Goal: Task Accomplishment & Management: Use online tool/utility

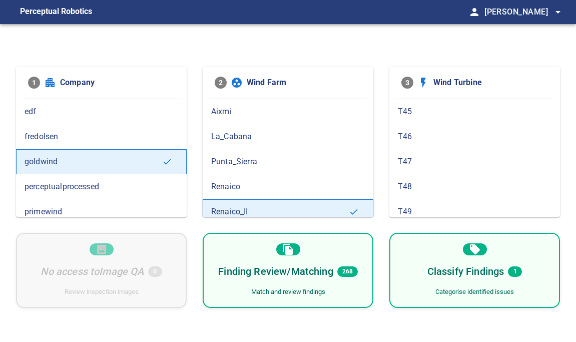
scroll to position [8, 0]
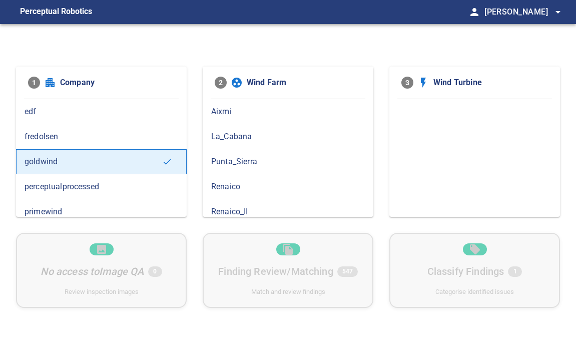
scroll to position [8, 0]
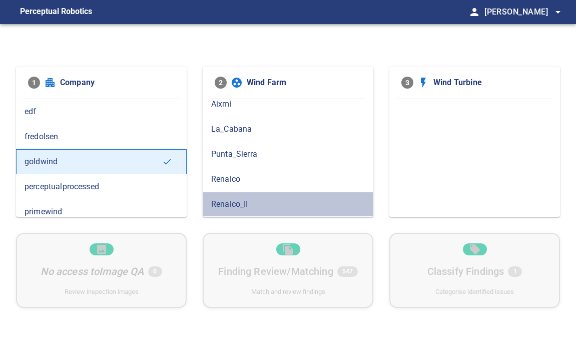
click at [255, 207] on span "Renaico_II" at bounding box center [288, 204] width 154 height 12
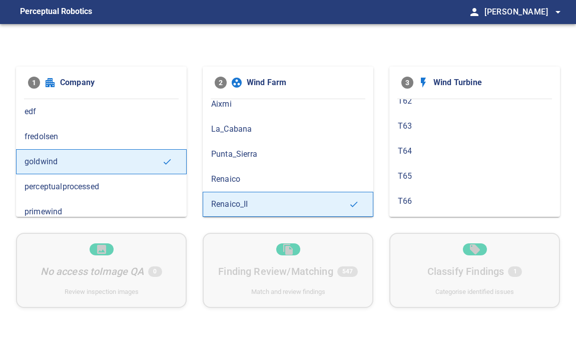
scroll to position [435, 0]
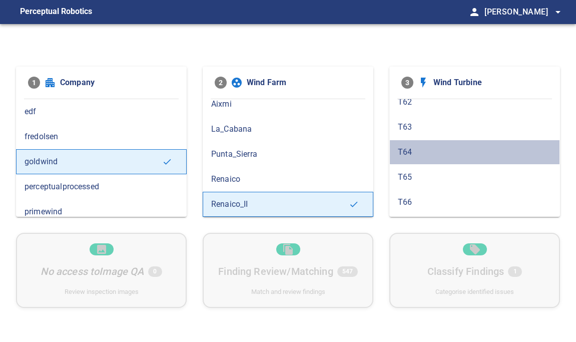
click at [411, 153] on span "T64" at bounding box center [475, 152] width 154 height 12
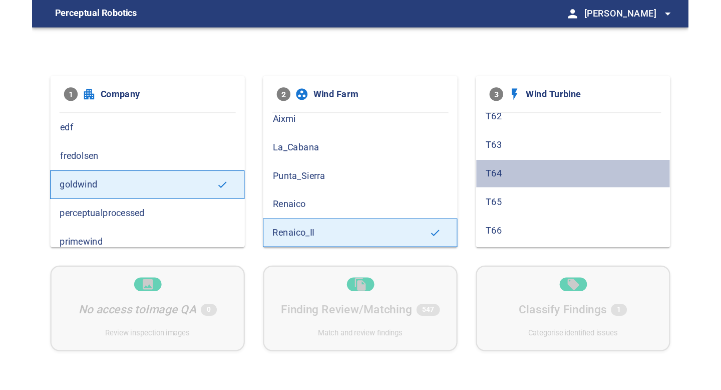
scroll to position [0, 0]
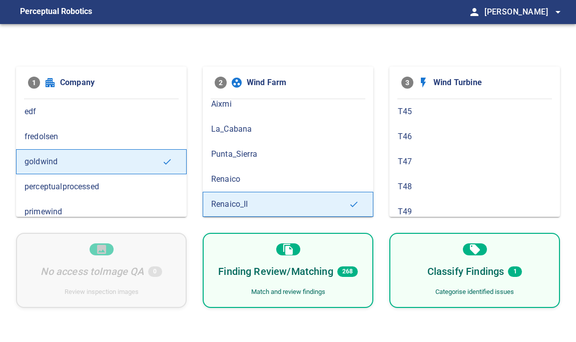
click at [331, 246] on div "Finding Review/Matching 268 Match and review findings" at bounding box center [288, 270] width 171 height 75
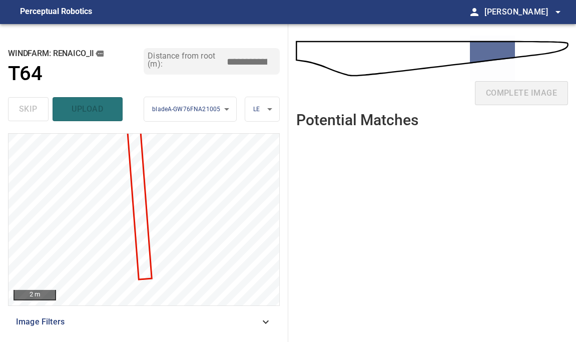
click at [293, 239] on div "complete image Potential Matches" at bounding box center [432, 183] width 288 height 318
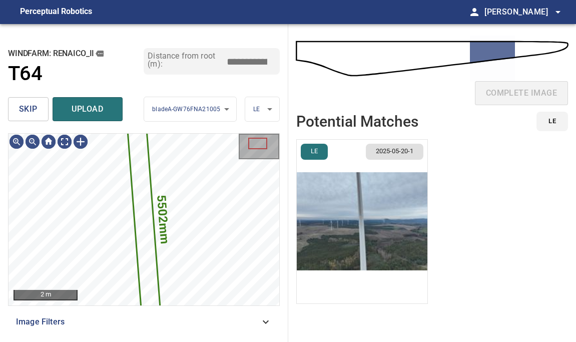
click at [19, 104] on span "skip" at bounding box center [28, 109] width 19 height 14
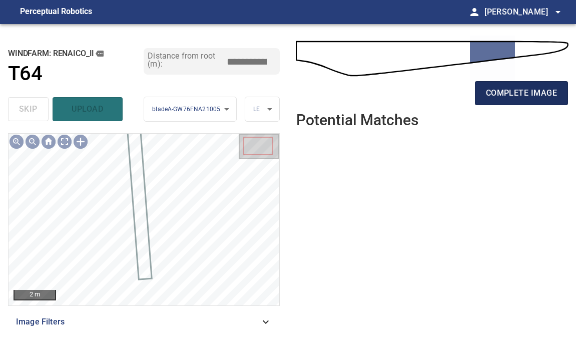
click at [500, 88] on span "complete image" at bounding box center [521, 93] width 71 height 14
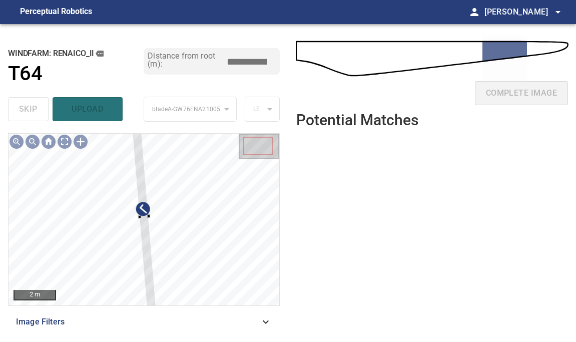
click at [146, 315] on div "2 m Image Filters" at bounding box center [144, 233] width 272 height 201
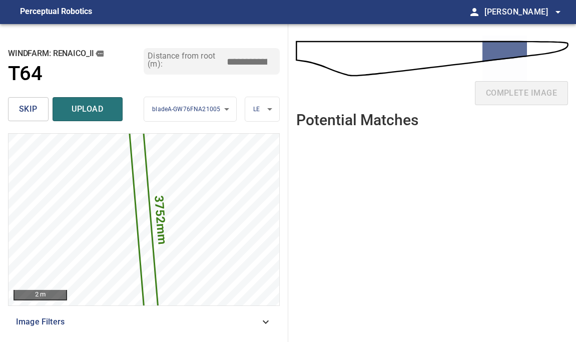
click at [247, 61] on input "*****" at bounding box center [251, 62] width 50 height 16
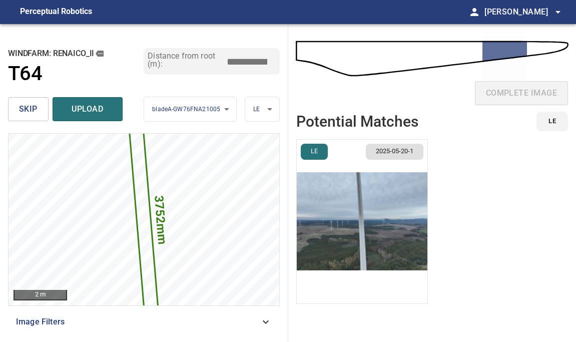
type input "*****"
click at [400, 214] on img "button" at bounding box center [362, 222] width 131 height 164
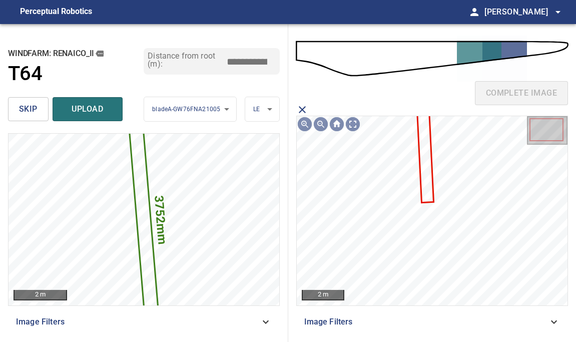
click at [428, 199] on icon at bounding box center [425, 153] width 15 height 96
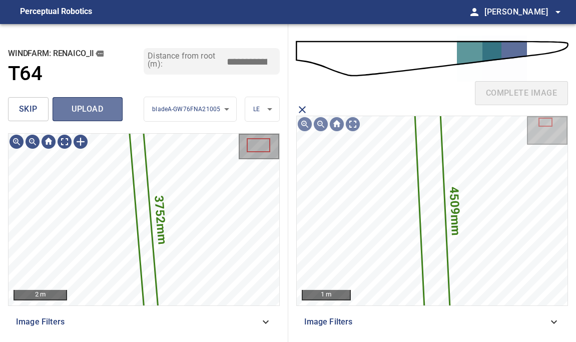
click at [86, 106] on span "upload" at bounding box center [88, 109] width 48 height 14
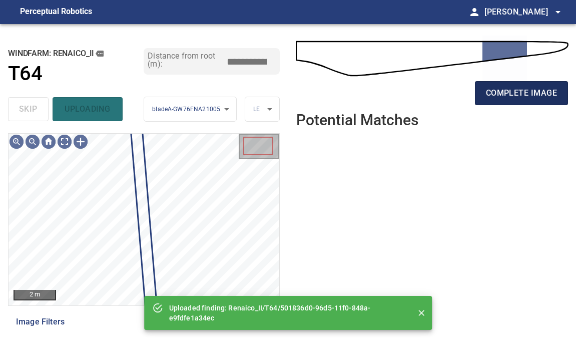
click at [520, 99] on span "complete image" at bounding box center [521, 93] width 71 height 14
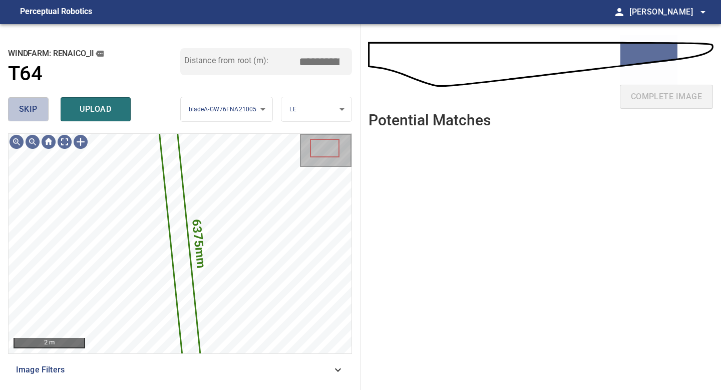
click at [36, 111] on span "skip" at bounding box center [28, 109] width 19 height 14
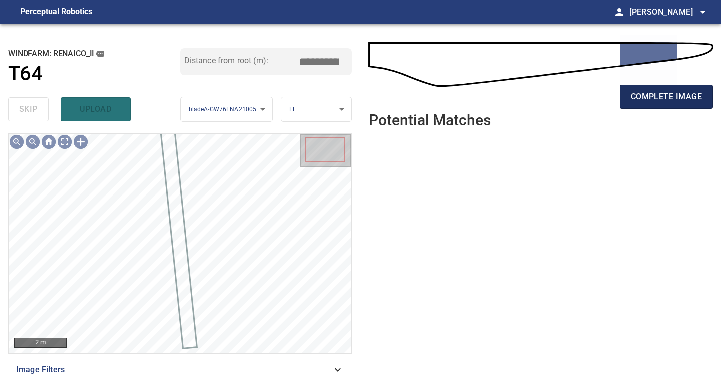
click at [576, 96] on span "complete image" at bounding box center [666, 97] width 71 height 14
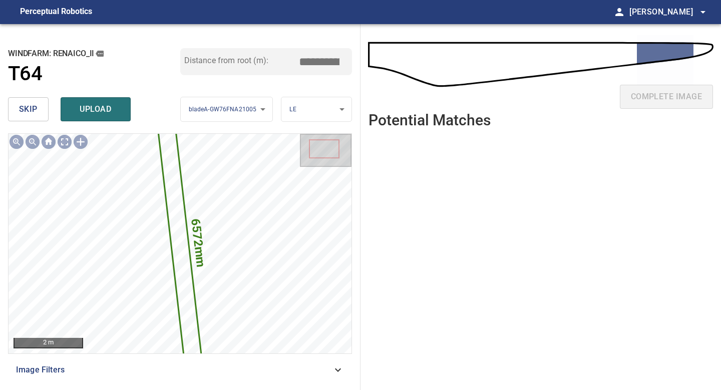
drag, startPoint x: 322, startPoint y: 59, endPoint x: 281, endPoint y: 59, distance: 41.1
click at [301, 59] on input "*****" at bounding box center [323, 61] width 50 height 19
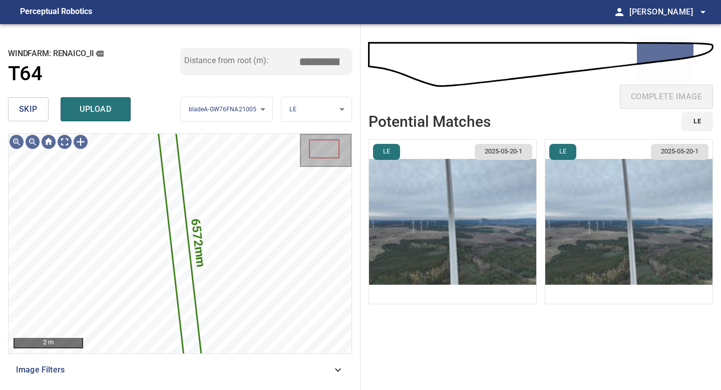
type input "*****"
click at [482, 222] on img "button" at bounding box center [452, 222] width 167 height 164
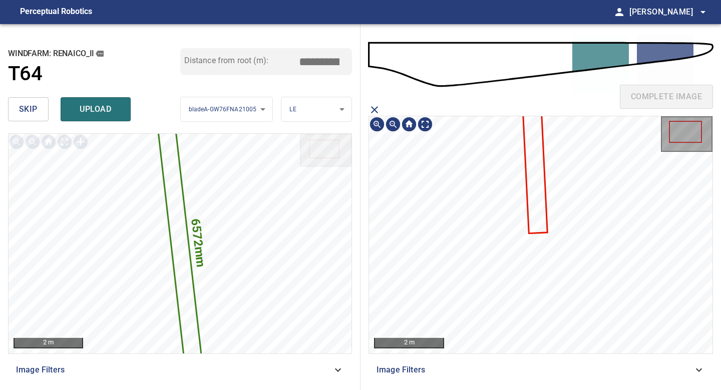
click at [536, 193] on icon at bounding box center [534, 153] width 25 height 159
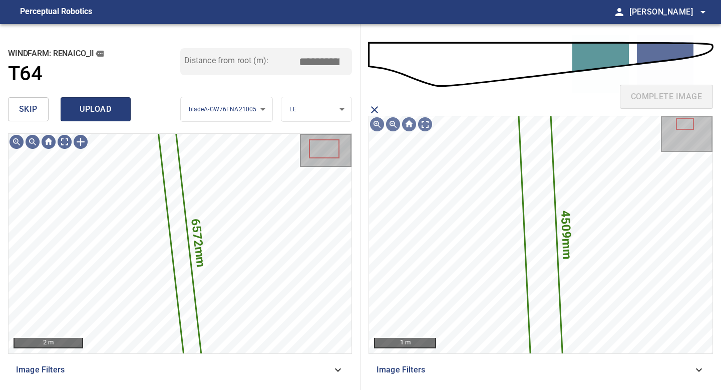
click at [97, 114] on span "upload" at bounding box center [96, 109] width 48 height 14
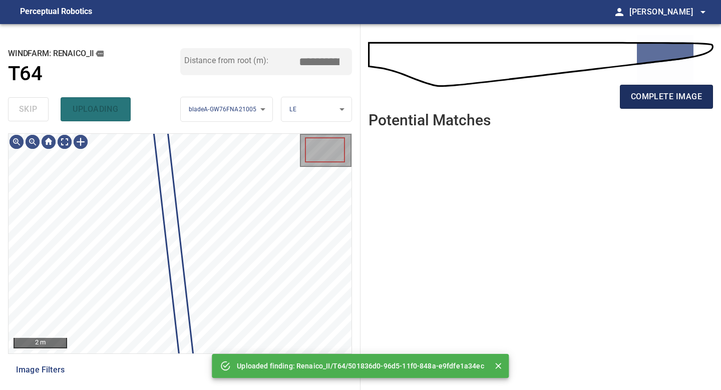
click at [576, 96] on span "complete image" at bounding box center [666, 97] width 71 height 14
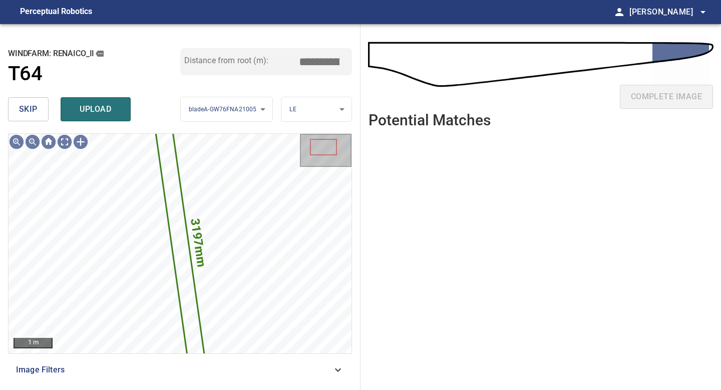
click at [32, 110] on span "skip" at bounding box center [28, 109] width 19 height 14
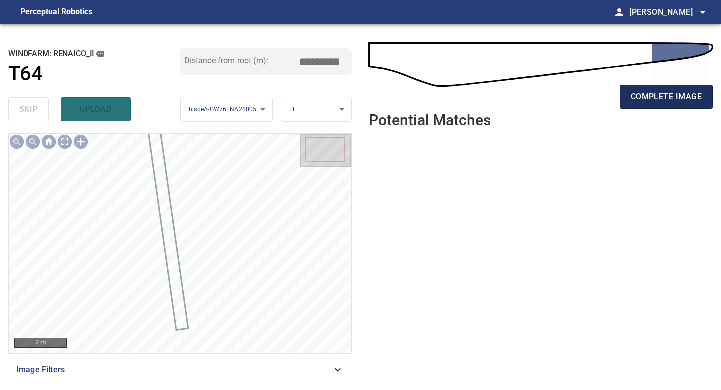
click at [576, 107] on button "complete image" at bounding box center [666, 97] width 93 height 24
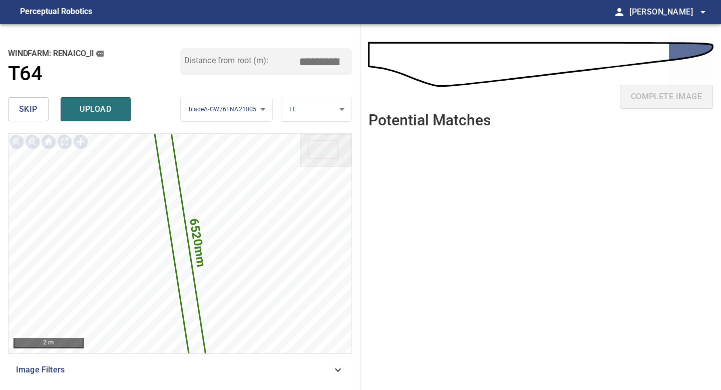
drag, startPoint x: 324, startPoint y: 62, endPoint x: 302, endPoint y: 60, distance: 22.6
click at [302, 60] on input "*****" at bounding box center [323, 61] width 50 height 19
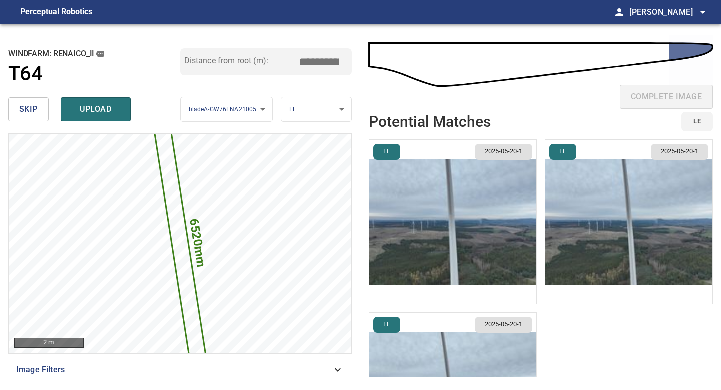
type input "*****"
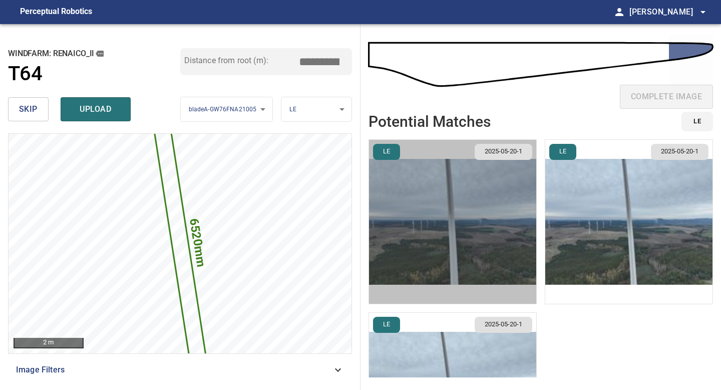
click at [465, 194] on img "button" at bounding box center [452, 222] width 167 height 164
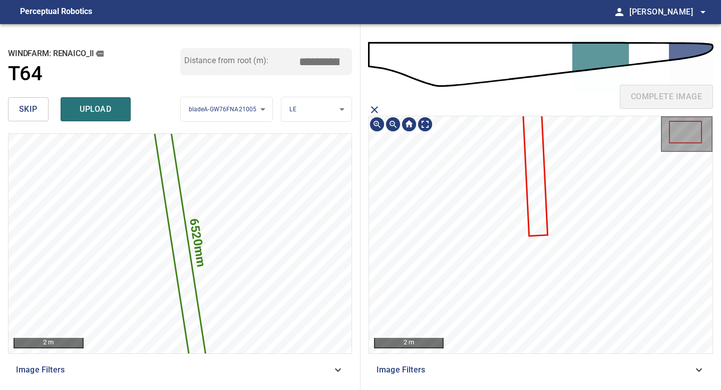
click at [532, 183] on icon at bounding box center [534, 155] width 25 height 157
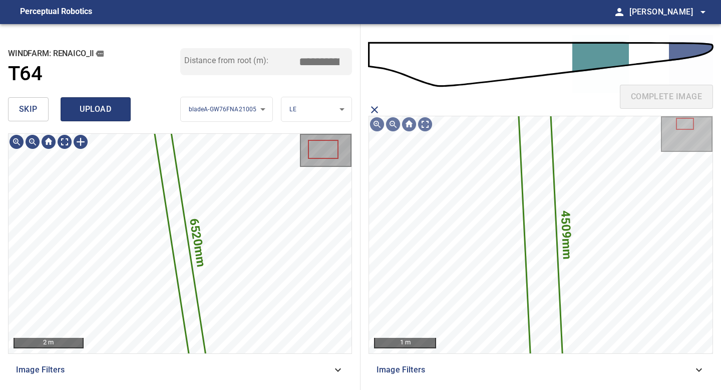
click at [96, 103] on span "upload" at bounding box center [96, 109] width 48 height 14
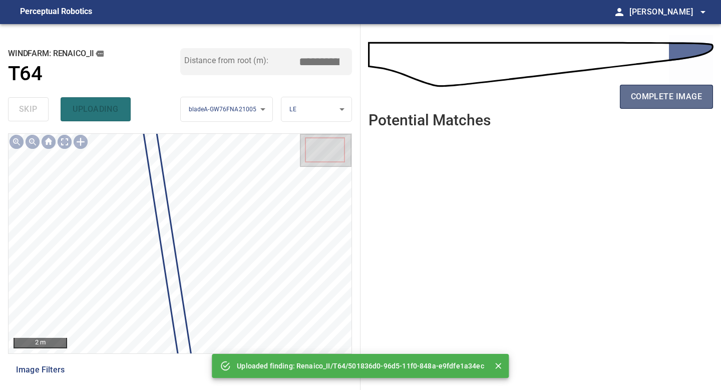
click at [576, 95] on span "complete image" at bounding box center [666, 97] width 71 height 14
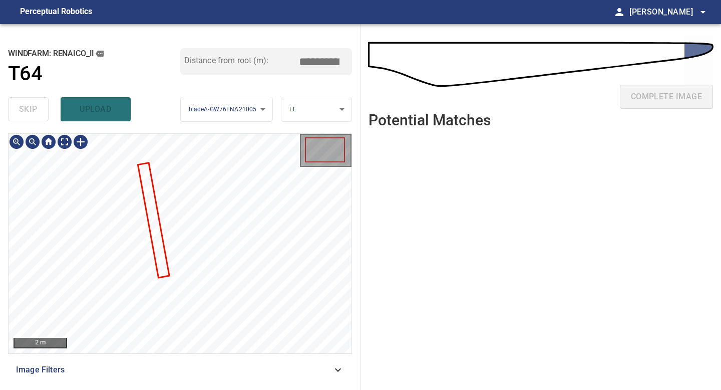
click at [161, 259] on div at bounding box center [180, 243] width 343 height 219
click at [160, 243] on div at bounding box center [153, 198] width 30 height 113
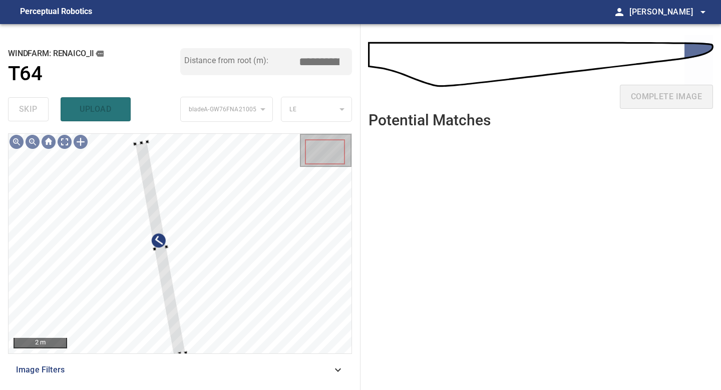
click at [173, 341] on div "2 m Image Filters" at bounding box center [180, 257] width 344 height 248
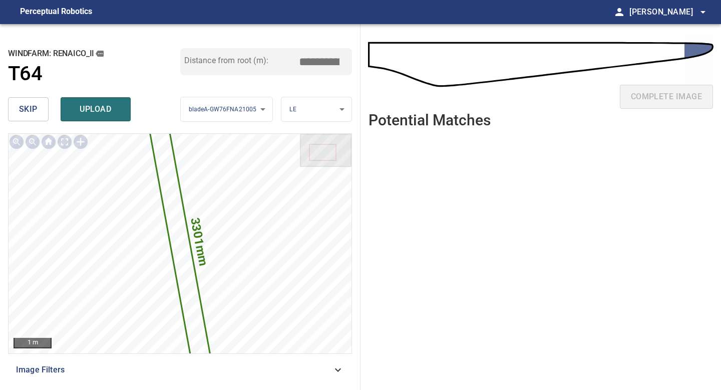
drag, startPoint x: 318, startPoint y: 60, endPoint x: 291, endPoint y: 60, distance: 27.0
click at [296, 60] on div "Distance from root (m): *****" at bounding box center [266, 61] width 172 height 27
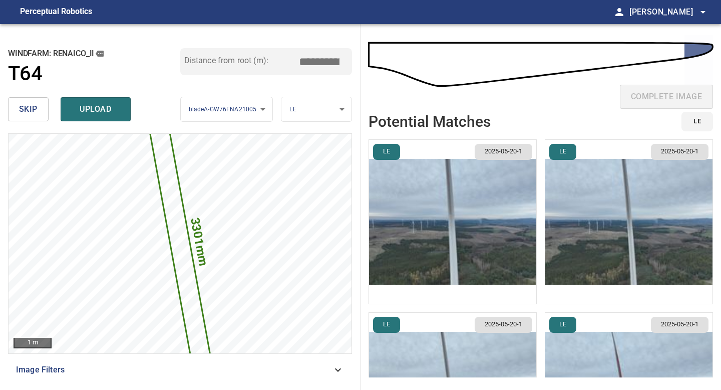
type input "*****"
click at [509, 216] on li "LE 2025-05-20-1" at bounding box center [452, 221] width 168 height 165
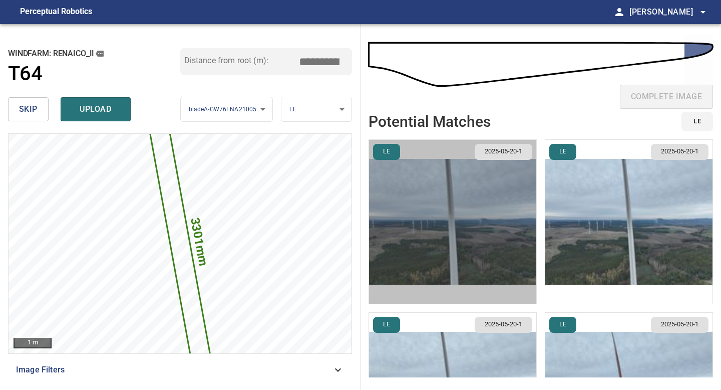
click at [509, 216] on img "button" at bounding box center [452, 222] width 167 height 164
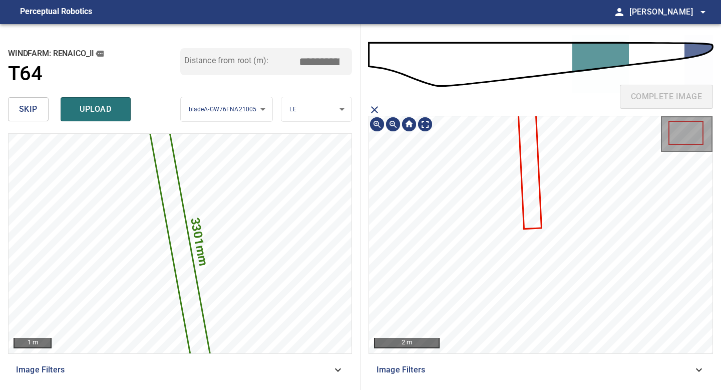
click at [536, 201] on icon at bounding box center [528, 153] width 23 height 149
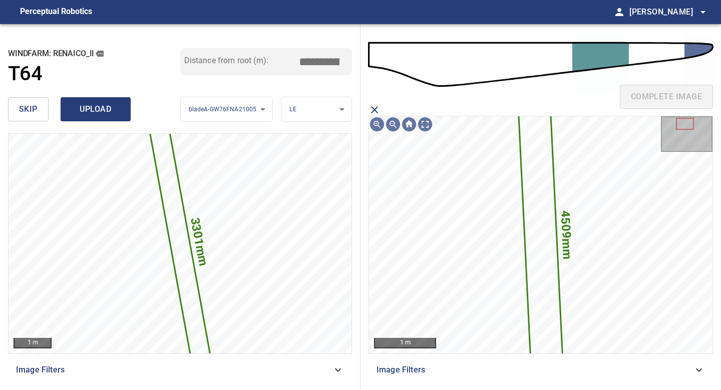
click at [105, 114] on span "upload" at bounding box center [96, 109] width 48 height 14
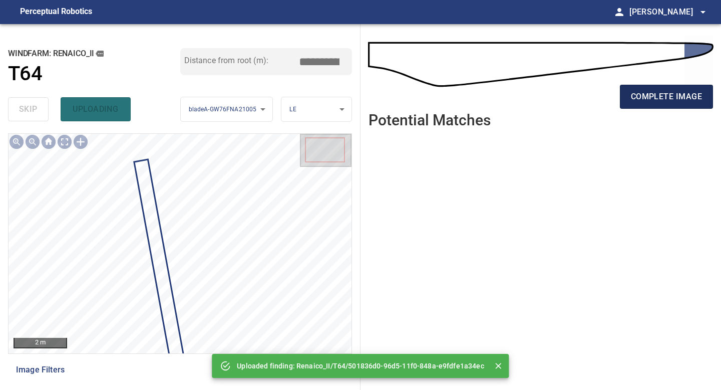
click at [576, 87] on button "complete image" at bounding box center [666, 97] width 93 height 24
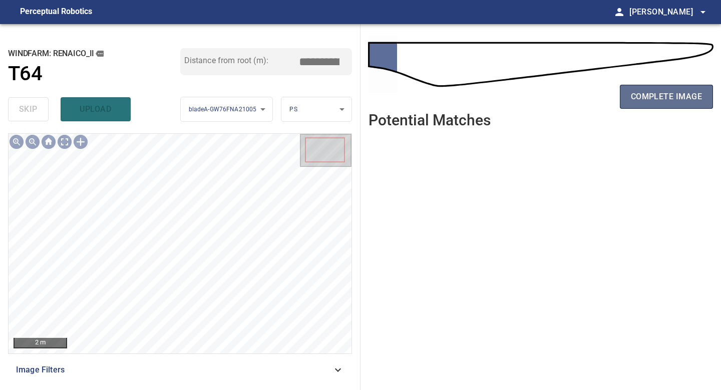
click at [576, 92] on span "complete image" at bounding box center [666, 97] width 71 height 14
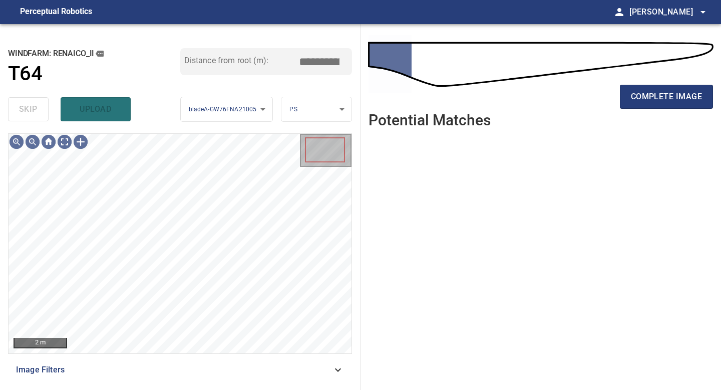
click at [576, 96] on span "complete image" at bounding box center [666, 97] width 71 height 14
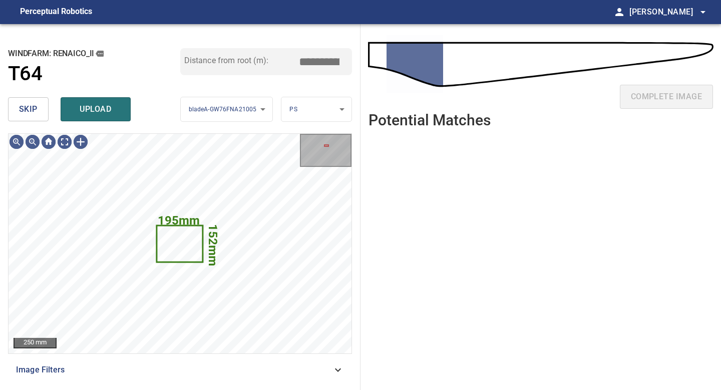
click at [36, 113] on span "skip" at bounding box center [28, 109] width 19 height 14
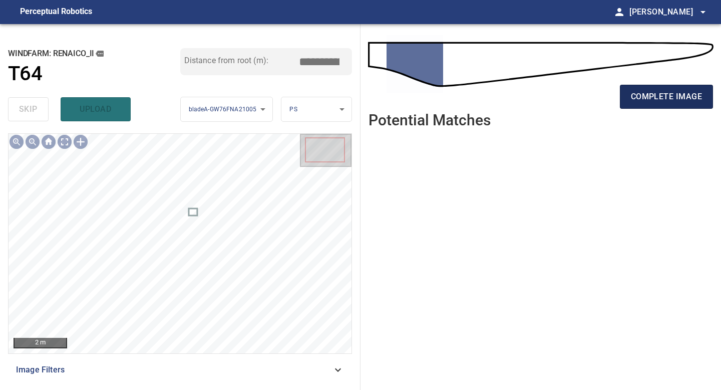
click at [576, 99] on span "complete image" at bounding box center [666, 97] width 71 height 14
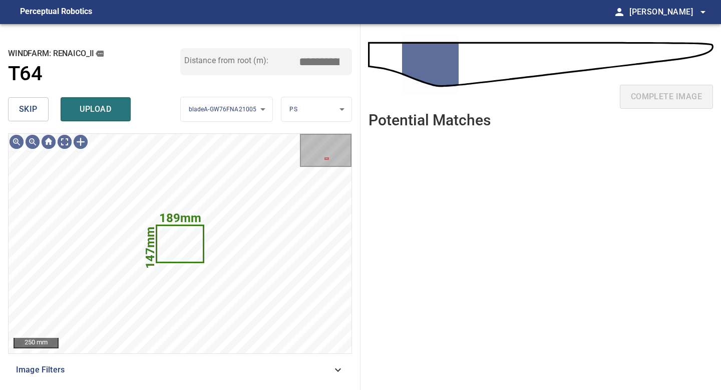
click at [47, 104] on button "skip" at bounding box center [28, 109] width 41 height 24
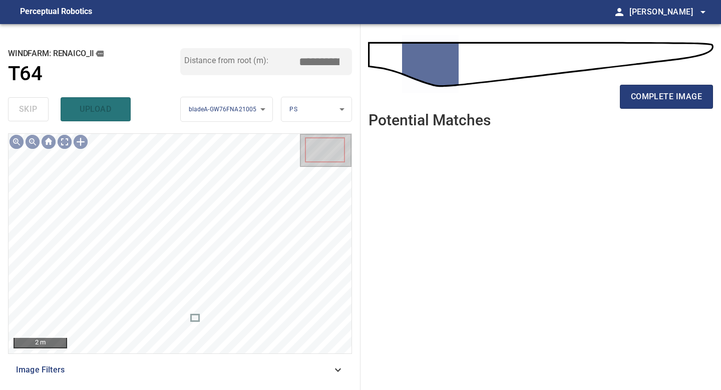
click at [576, 84] on div "complete image" at bounding box center [540, 101] width 344 height 40
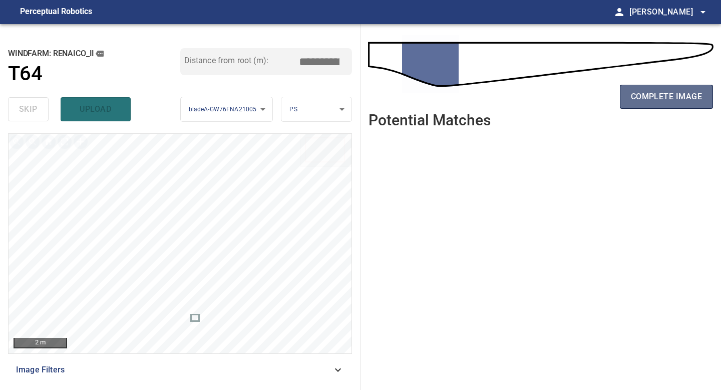
click at [576, 88] on button "complete image" at bounding box center [666, 97] width 93 height 24
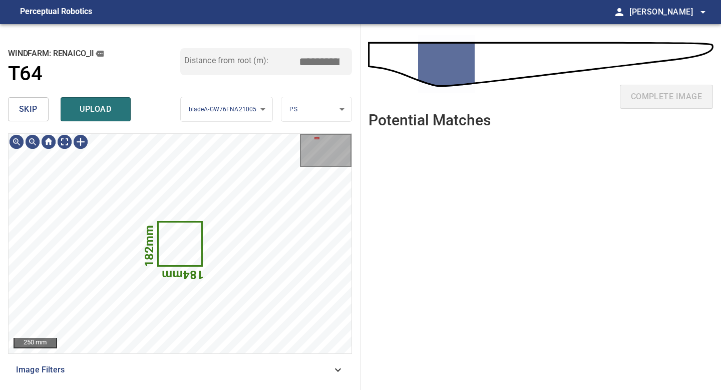
click at [27, 110] on span "skip" at bounding box center [28, 109] width 19 height 14
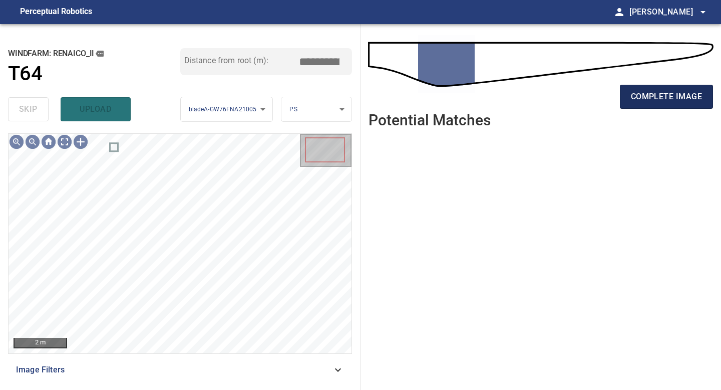
click at [576, 91] on span "complete image" at bounding box center [666, 97] width 71 height 14
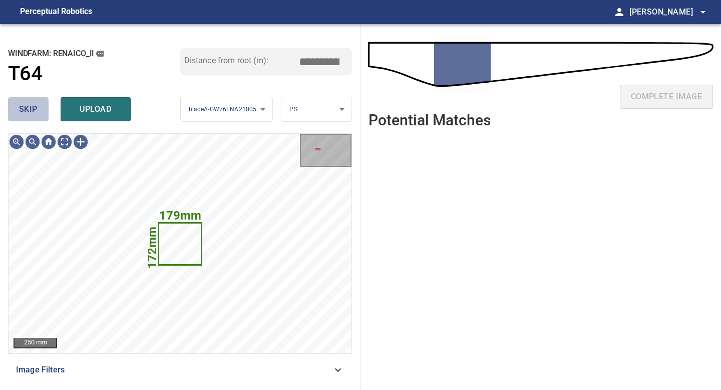
click at [40, 115] on button "skip" at bounding box center [28, 109] width 41 height 24
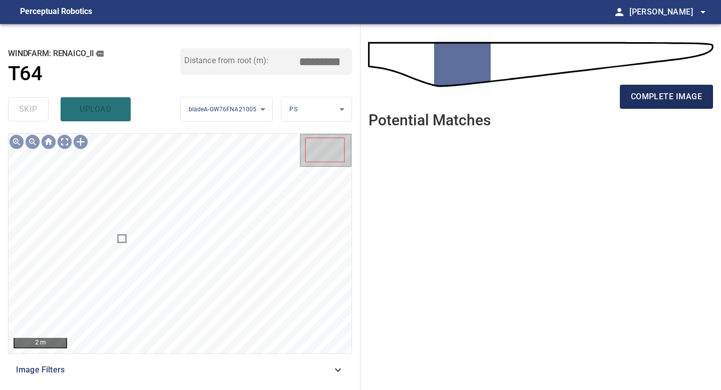
click at [576, 95] on span "complete image" at bounding box center [666, 97] width 71 height 14
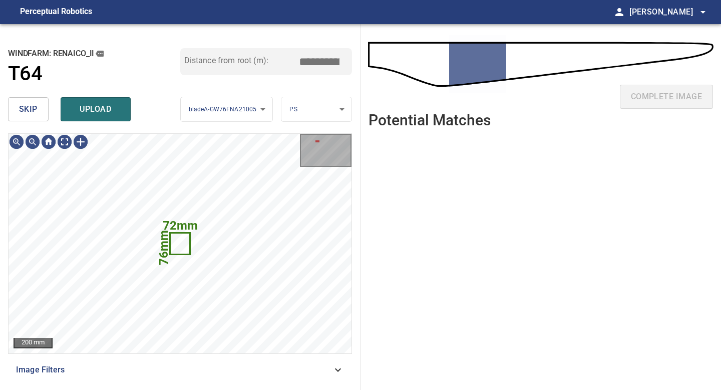
click at [36, 110] on span "skip" at bounding box center [28, 109] width 19 height 14
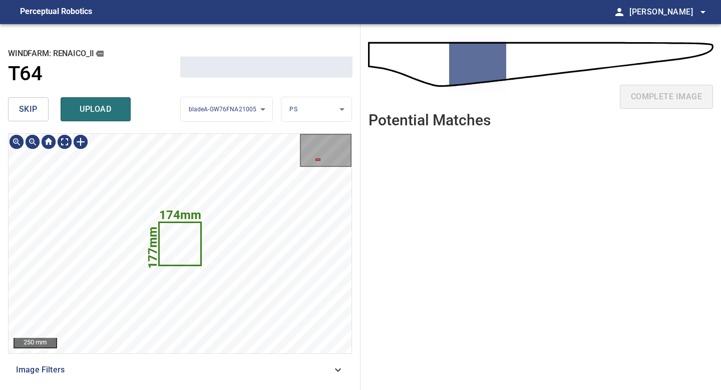
click at [36, 110] on span "skip" at bounding box center [28, 109] width 19 height 14
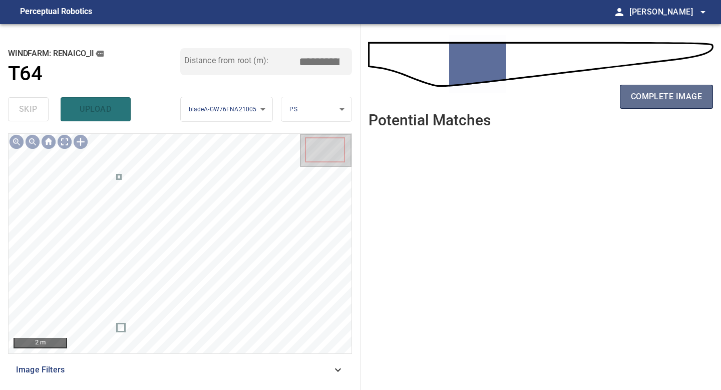
click at [576, 93] on span "complete image" at bounding box center [666, 97] width 71 height 14
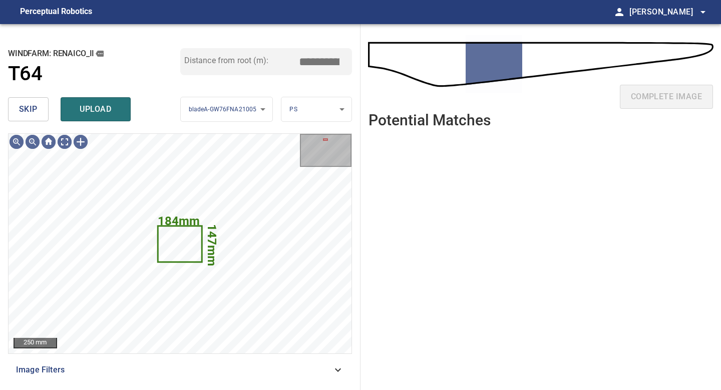
click at [25, 104] on span "skip" at bounding box center [28, 109] width 19 height 14
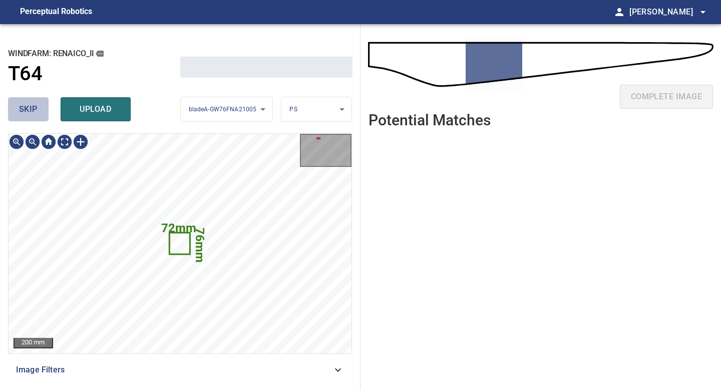
click at [25, 104] on span "skip" at bounding box center [28, 109] width 19 height 14
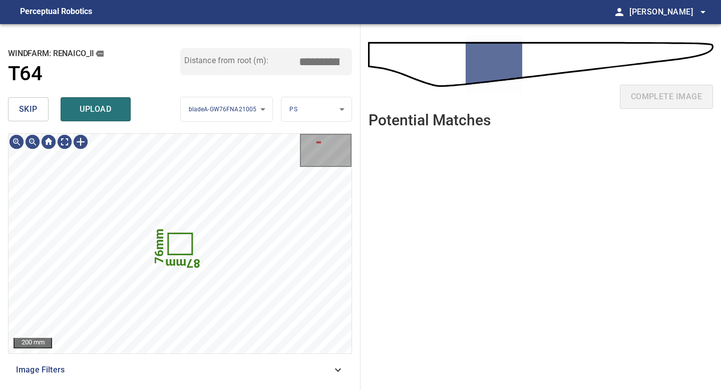
type input "*****"
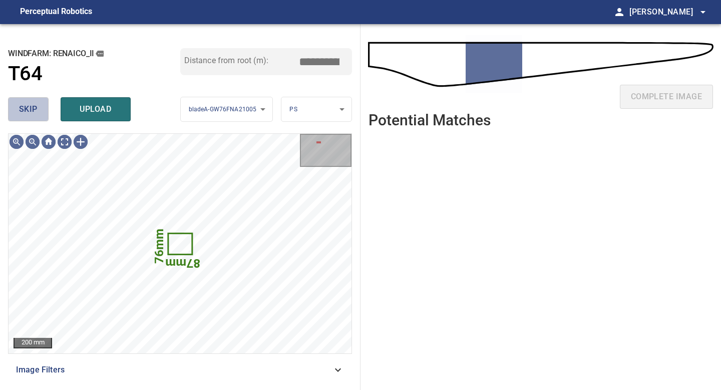
click at [25, 104] on span "skip" at bounding box center [28, 109] width 19 height 14
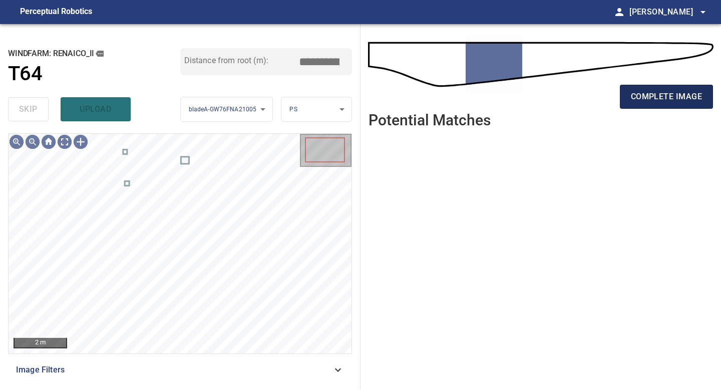
click at [576, 97] on span "complete image" at bounding box center [666, 97] width 71 height 14
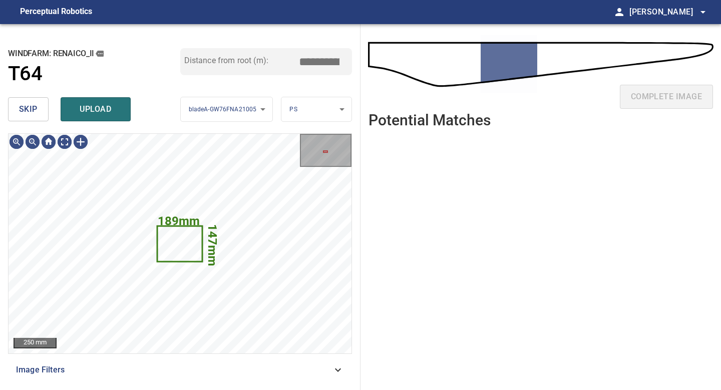
click at [36, 116] on button "skip" at bounding box center [28, 109] width 41 height 24
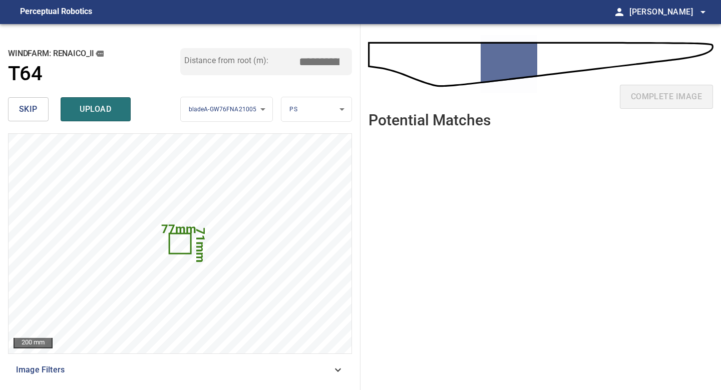
click at [39, 106] on button "skip" at bounding box center [28, 109] width 41 height 24
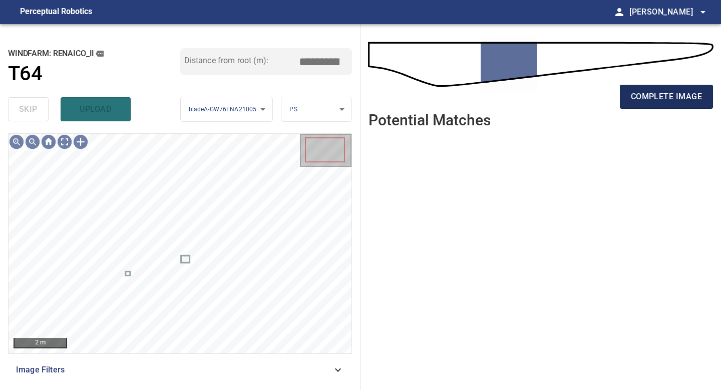
click at [576, 100] on span "complete image" at bounding box center [666, 97] width 71 height 14
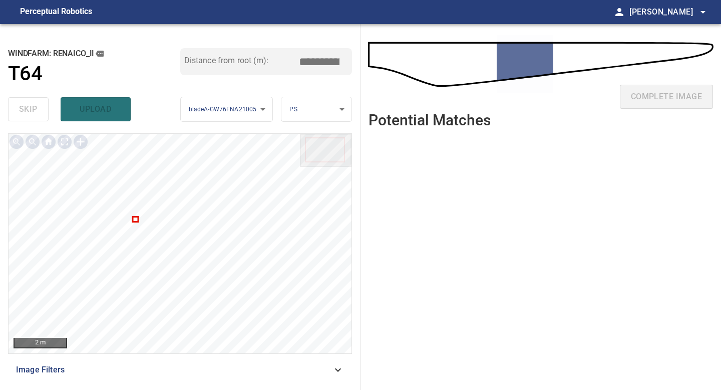
click at [133, 217] on div at bounding box center [180, 243] width 343 height 219
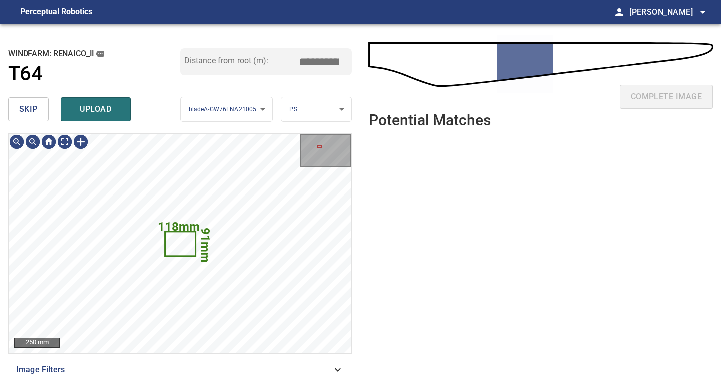
click at [35, 116] on span "skip" at bounding box center [28, 109] width 19 height 14
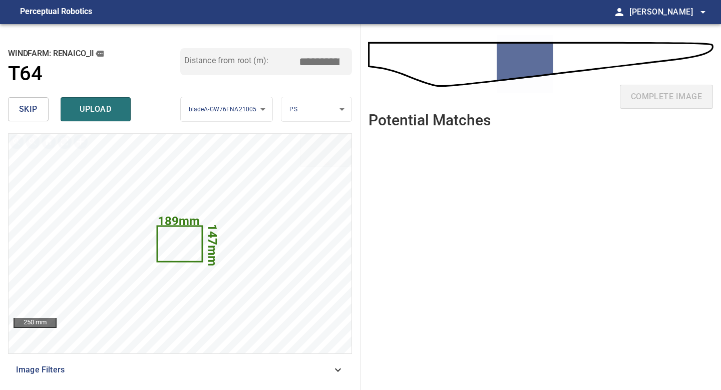
click at [46, 110] on button "skip" at bounding box center [28, 109] width 41 height 24
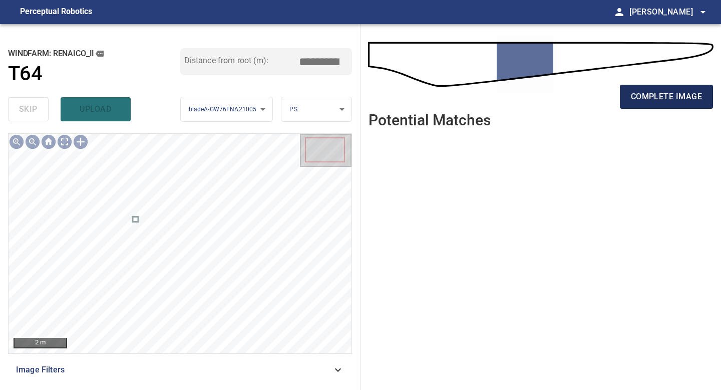
click at [576, 101] on span "complete image" at bounding box center [666, 97] width 71 height 14
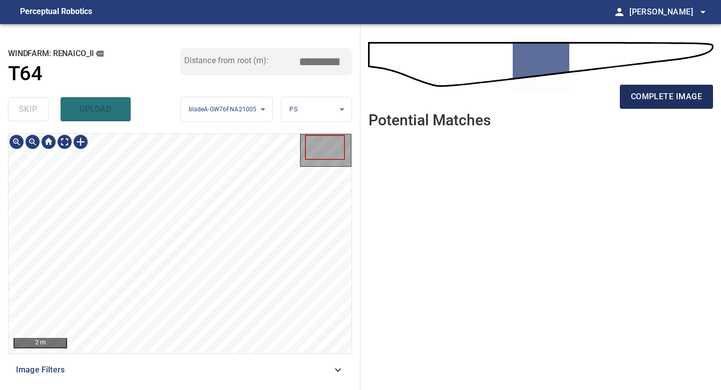
click at [576, 105] on button "complete image" at bounding box center [666, 97] width 93 height 24
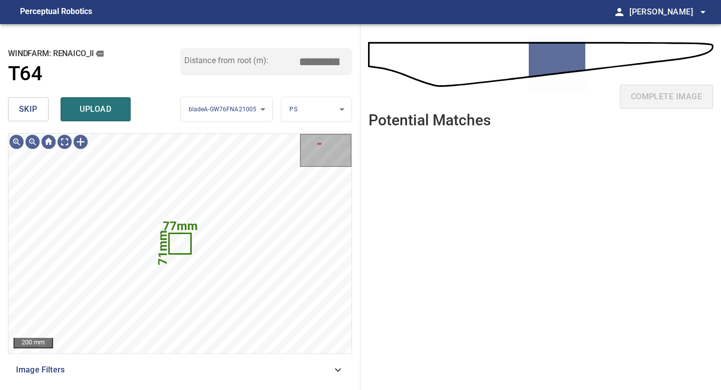
click at [13, 108] on button "skip" at bounding box center [28, 109] width 41 height 24
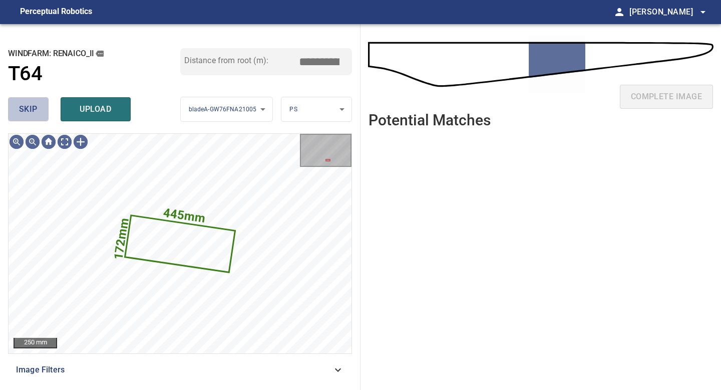
click at [13, 108] on button "skip" at bounding box center [28, 109] width 41 height 24
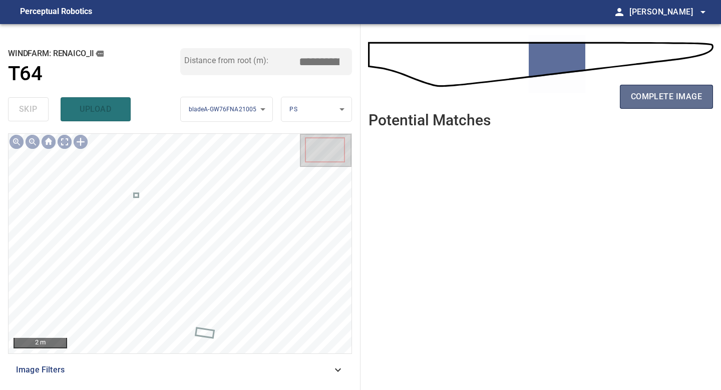
click at [576, 95] on span "complete image" at bounding box center [666, 97] width 71 height 14
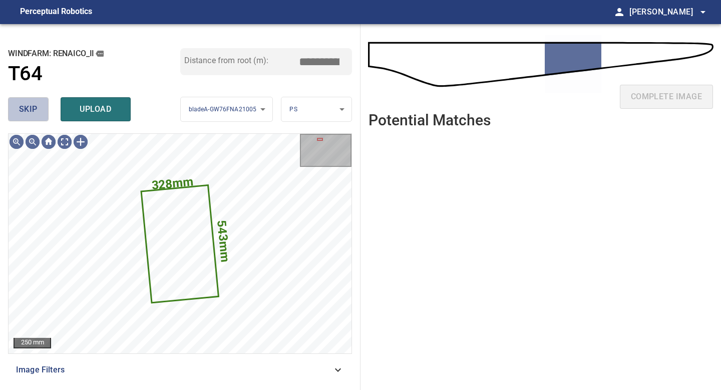
click at [33, 106] on span "skip" at bounding box center [28, 109] width 19 height 14
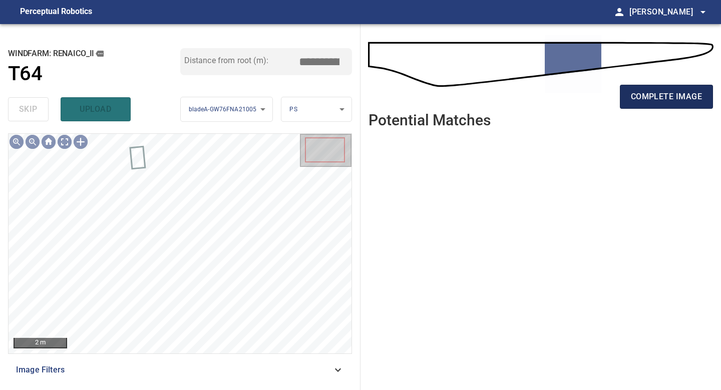
click at [576, 108] on button "complete image" at bounding box center [666, 97] width 93 height 24
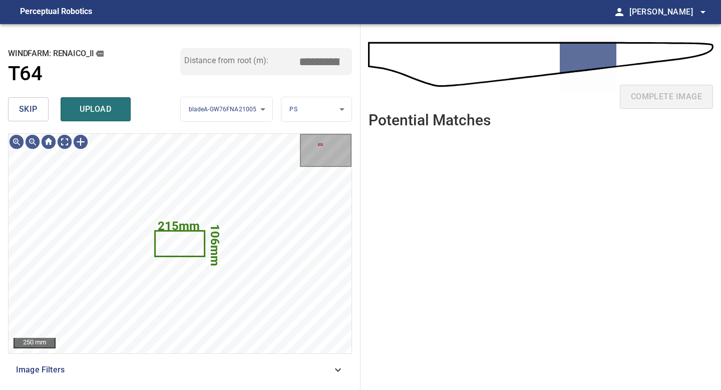
click at [39, 110] on button "skip" at bounding box center [28, 109] width 41 height 24
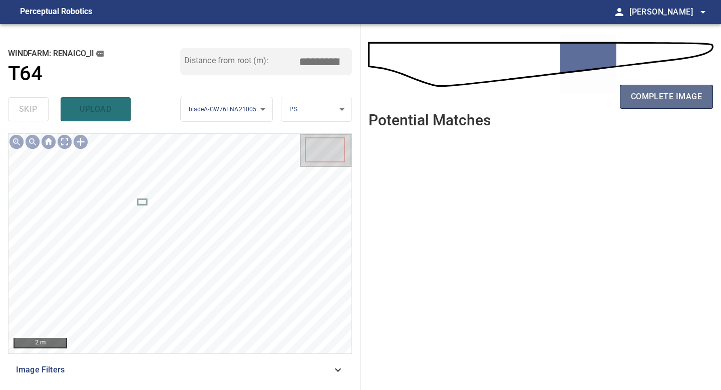
click at [576, 87] on button "complete image" at bounding box center [666, 97] width 93 height 24
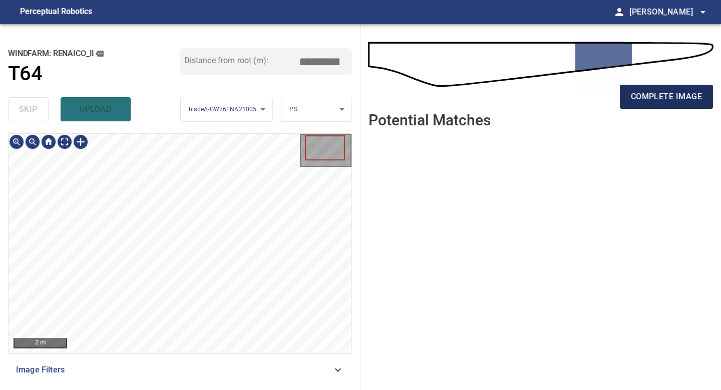
click at [576, 90] on span "complete image" at bounding box center [666, 97] width 71 height 14
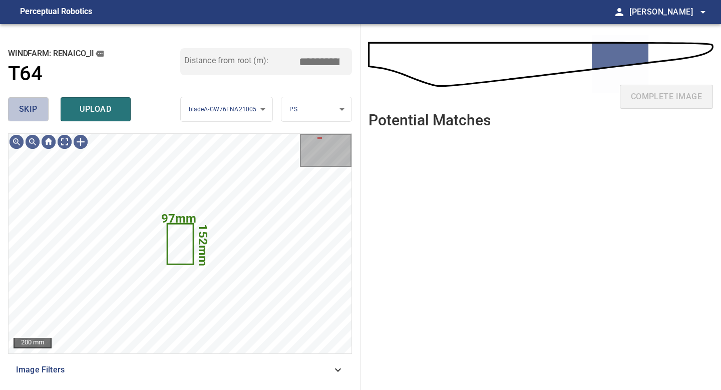
click at [30, 107] on span "skip" at bounding box center [28, 109] width 19 height 14
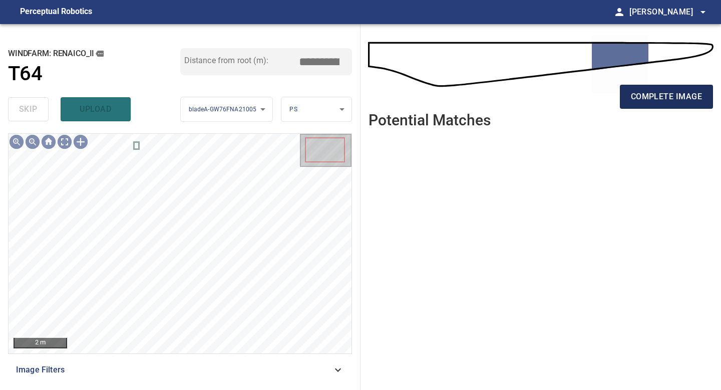
click at [576, 105] on button "complete image" at bounding box center [666, 97] width 93 height 24
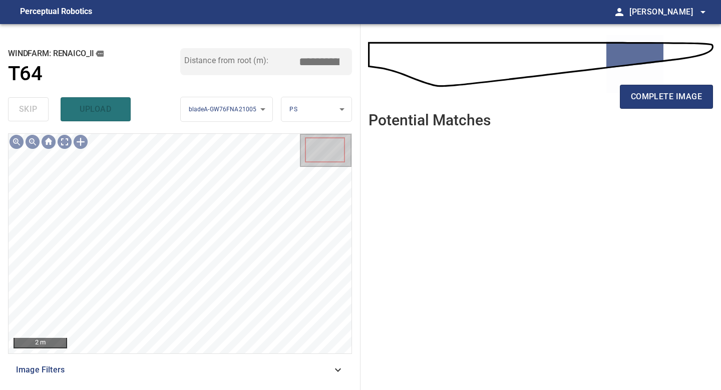
click at [576, 116] on div "complete image" at bounding box center [540, 101] width 344 height 40
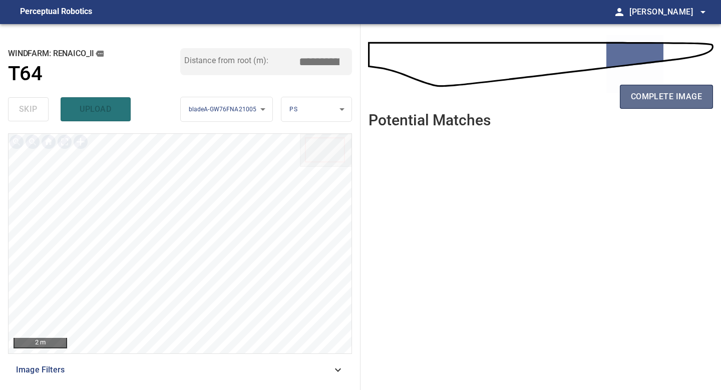
click at [576, 92] on span "complete image" at bounding box center [666, 97] width 71 height 14
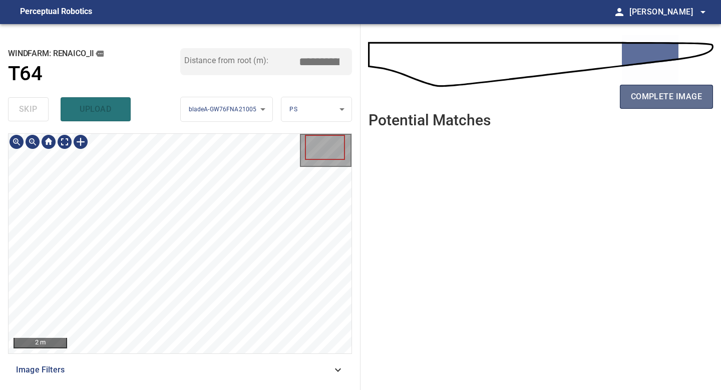
click at [576, 96] on span "complete image" at bounding box center [666, 97] width 71 height 14
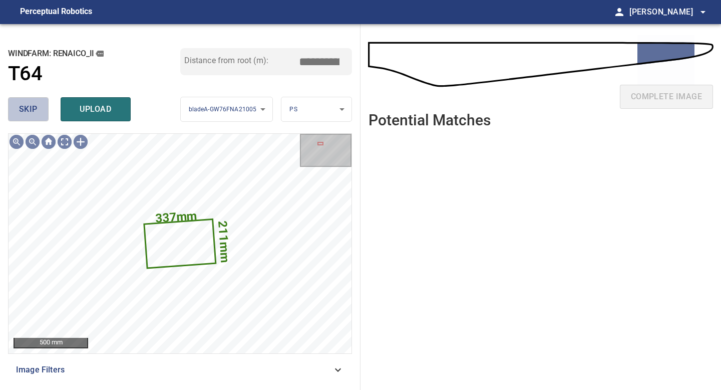
click at [40, 108] on button "skip" at bounding box center [28, 109] width 41 height 24
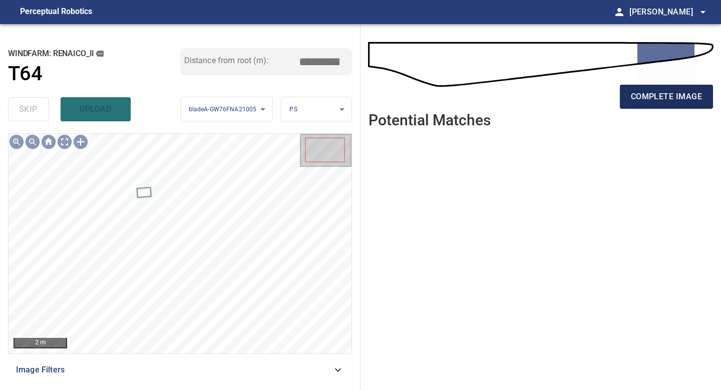
click at [576, 100] on span "complete image" at bounding box center [666, 97] width 71 height 14
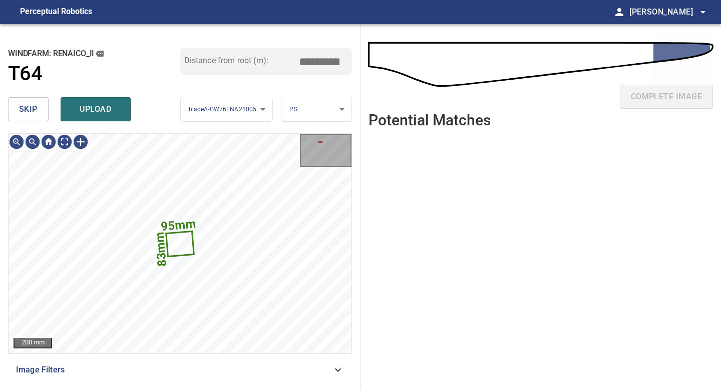
click at [37, 103] on span "skip" at bounding box center [28, 109] width 19 height 14
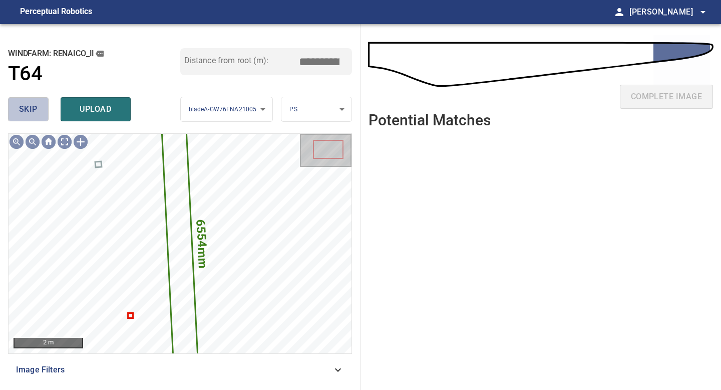
click at [34, 104] on span "skip" at bounding box center [28, 109] width 19 height 14
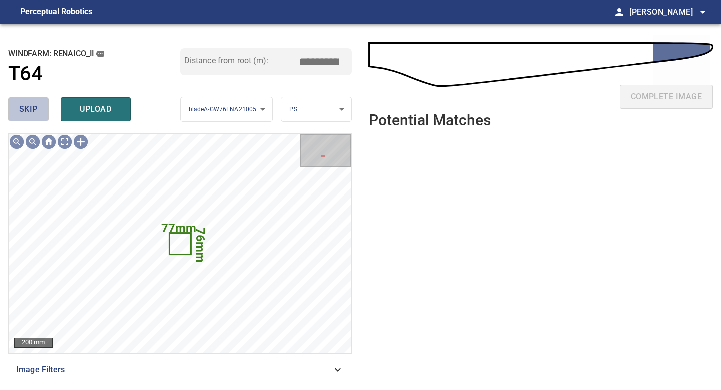
click at [31, 104] on span "skip" at bounding box center [28, 109] width 19 height 14
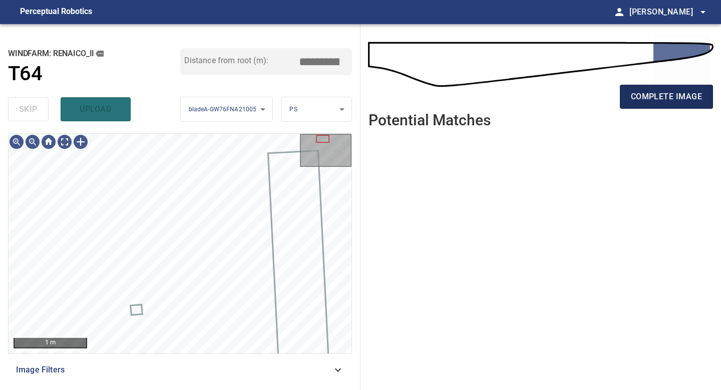
click at [576, 96] on span "complete image" at bounding box center [666, 97] width 71 height 14
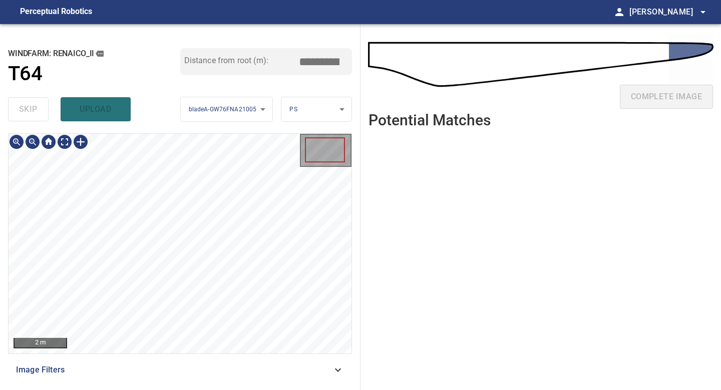
click at [144, 341] on div "**********" at bounding box center [180, 206] width 360 height 365
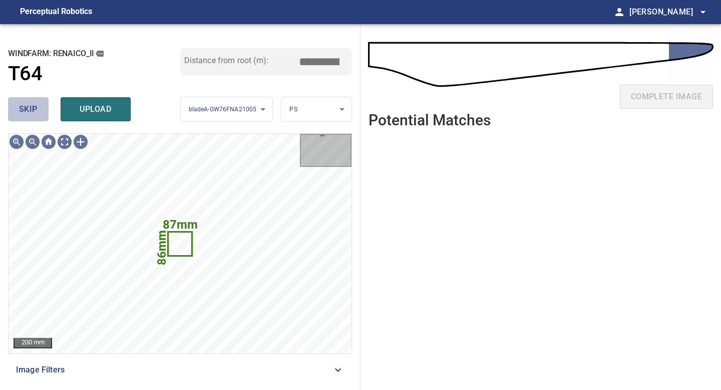
click at [39, 108] on button "skip" at bounding box center [28, 109] width 41 height 24
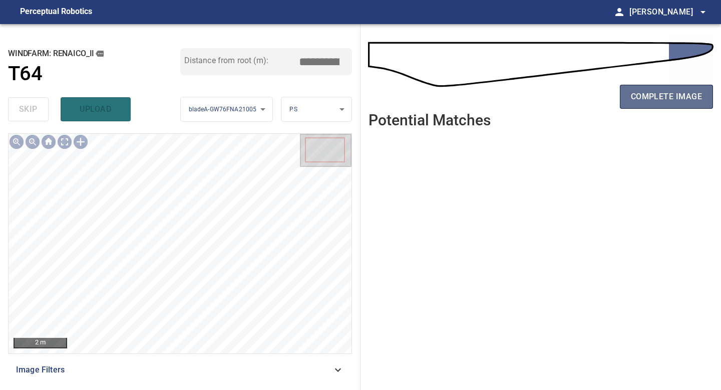
click at [576, 91] on span "complete image" at bounding box center [666, 97] width 71 height 14
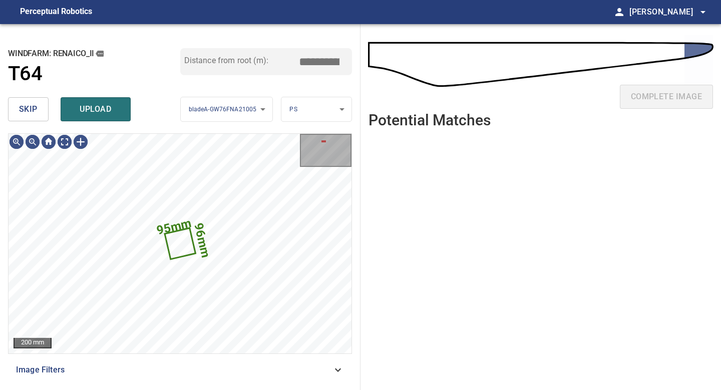
click at [32, 116] on span "skip" at bounding box center [28, 109] width 19 height 14
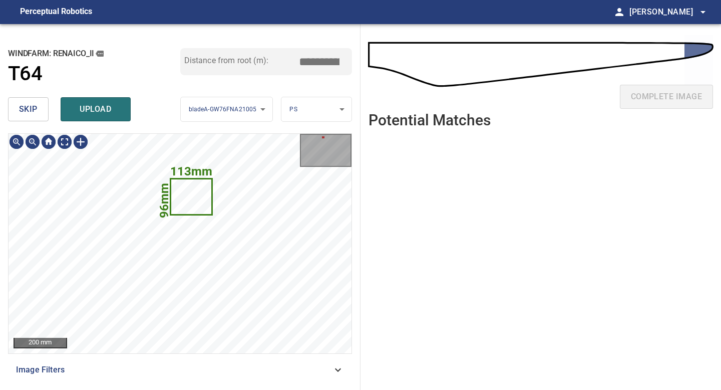
click at [24, 114] on span "skip" at bounding box center [28, 109] width 19 height 14
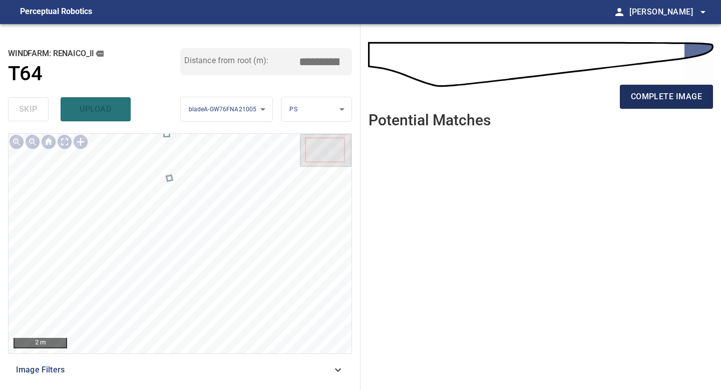
click at [576, 95] on span "complete image" at bounding box center [666, 97] width 71 height 14
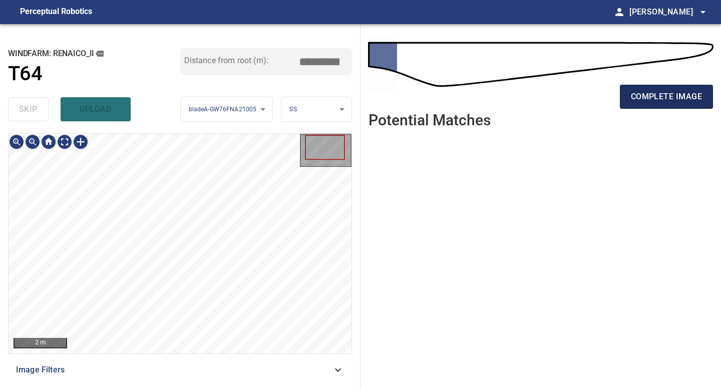
click at [576, 95] on span "complete image" at bounding box center [666, 97] width 71 height 14
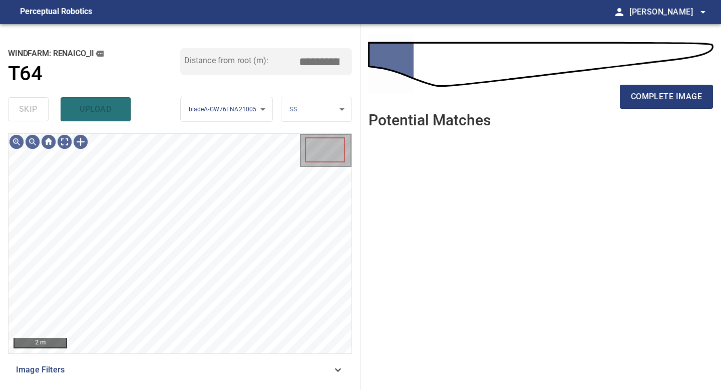
click at [576, 95] on span "complete image" at bounding box center [666, 97] width 71 height 14
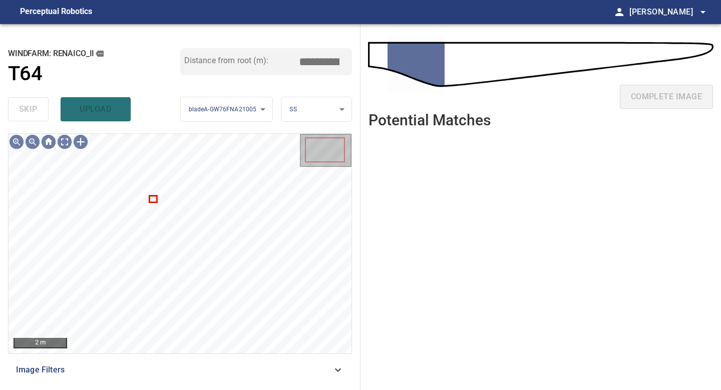
click at [576, 95] on div "complete image" at bounding box center [540, 101] width 344 height 40
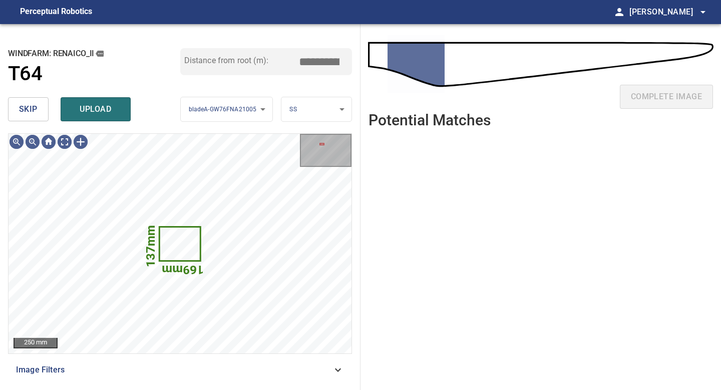
click at [41, 103] on button "skip" at bounding box center [28, 109] width 41 height 24
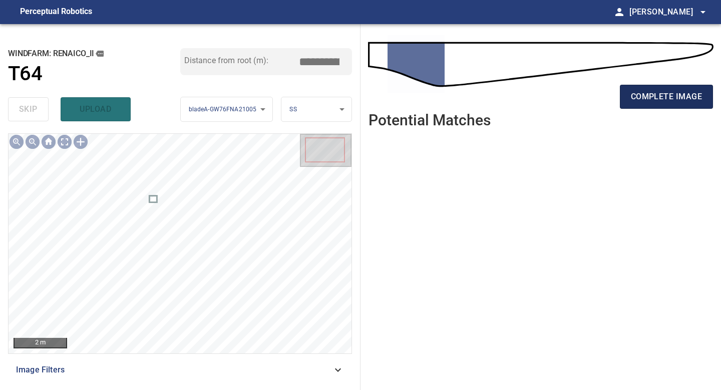
click at [576, 100] on span "complete image" at bounding box center [666, 97] width 71 height 14
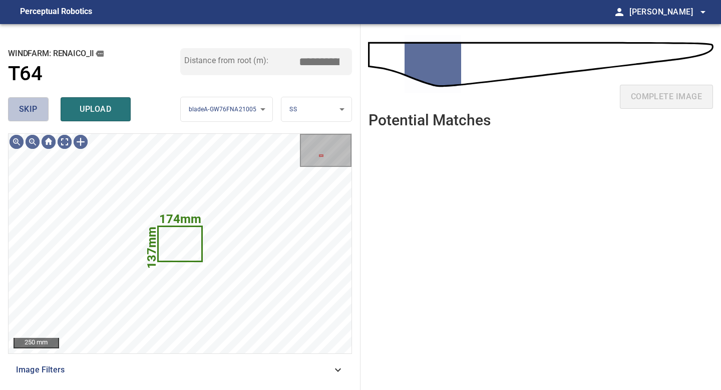
click at [33, 102] on button "skip" at bounding box center [28, 109] width 41 height 24
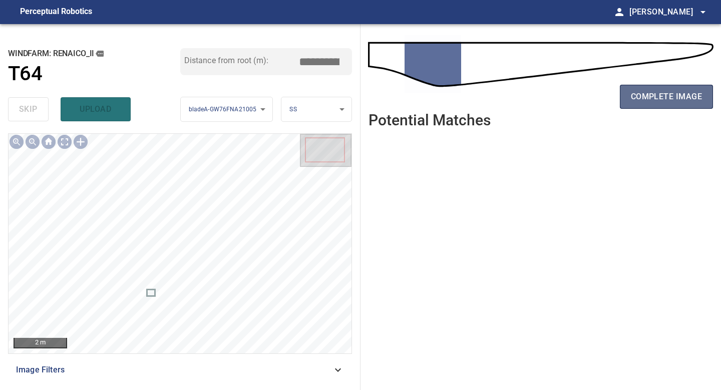
click at [576, 99] on span "complete image" at bounding box center [666, 97] width 71 height 14
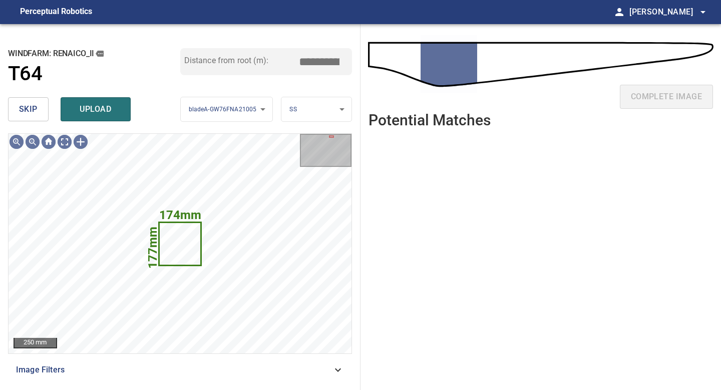
click at [39, 109] on button "skip" at bounding box center [28, 109] width 41 height 24
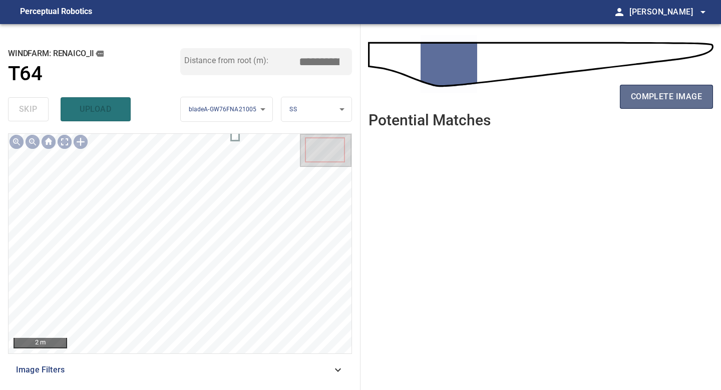
click at [576, 103] on span "complete image" at bounding box center [666, 97] width 71 height 14
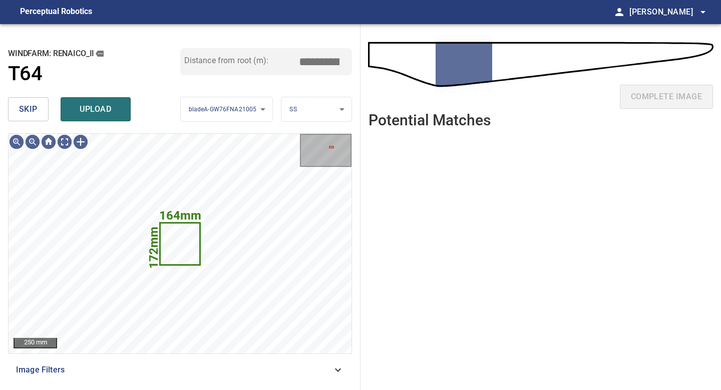
click at [37, 111] on button "skip" at bounding box center [28, 109] width 41 height 24
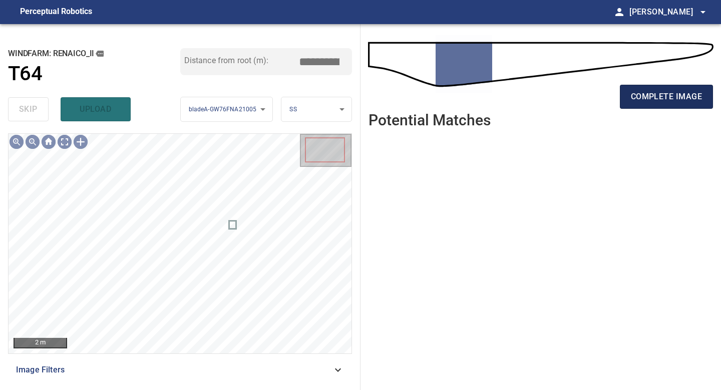
click at [576, 104] on button "complete image" at bounding box center [666, 97] width 93 height 24
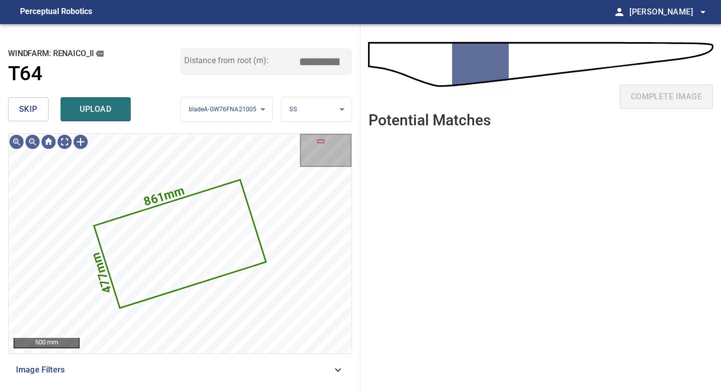
click at [29, 110] on span "skip" at bounding box center [28, 109] width 19 height 14
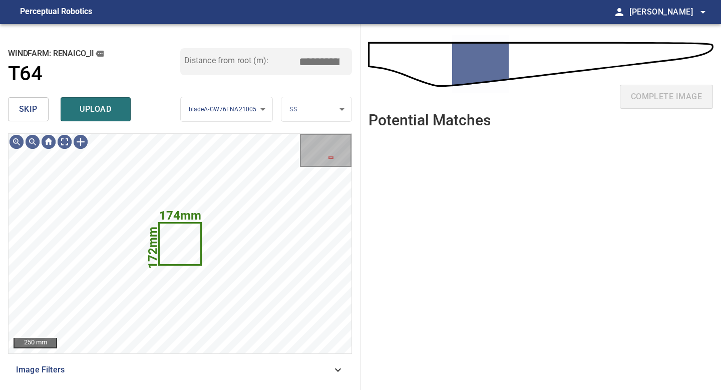
click at [29, 110] on span "skip" at bounding box center [28, 109] width 19 height 14
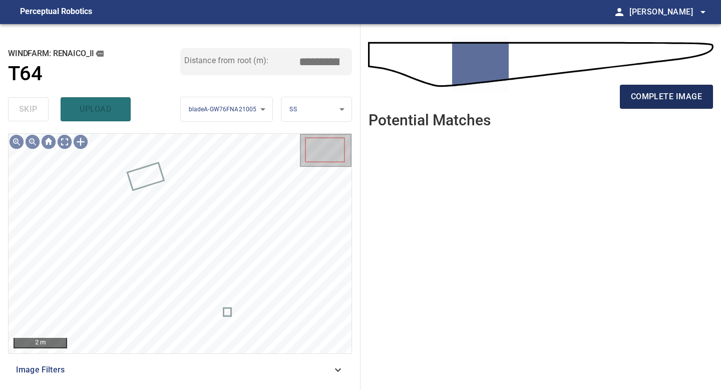
click at [576, 99] on button "complete image" at bounding box center [666, 97] width 93 height 24
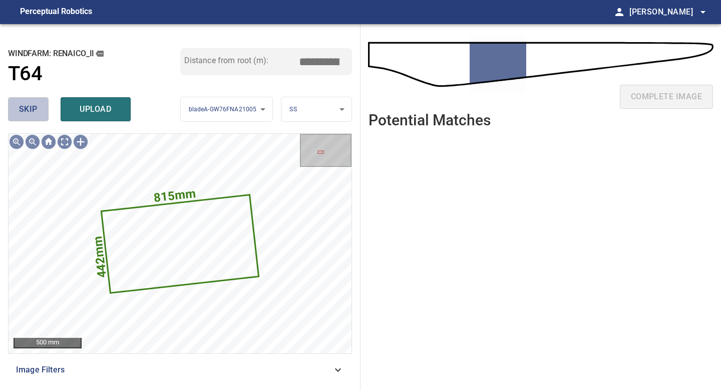
click at [35, 115] on span "skip" at bounding box center [28, 109] width 19 height 14
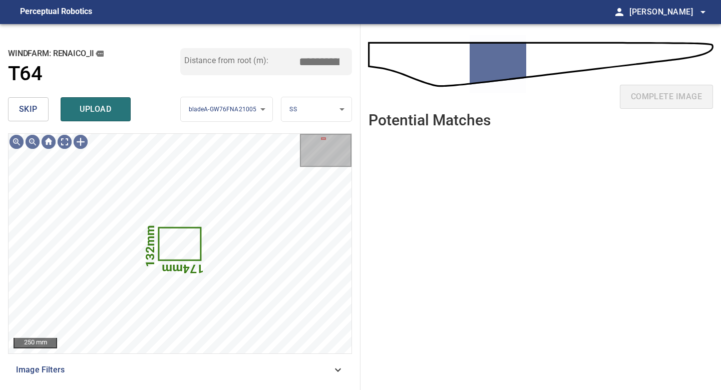
click at [35, 115] on span "skip" at bounding box center [28, 109] width 19 height 14
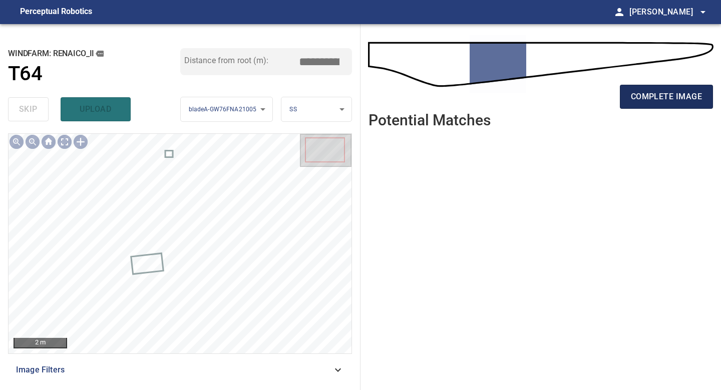
click at [576, 99] on span "complete image" at bounding box center [666, 97] width 71 height 14
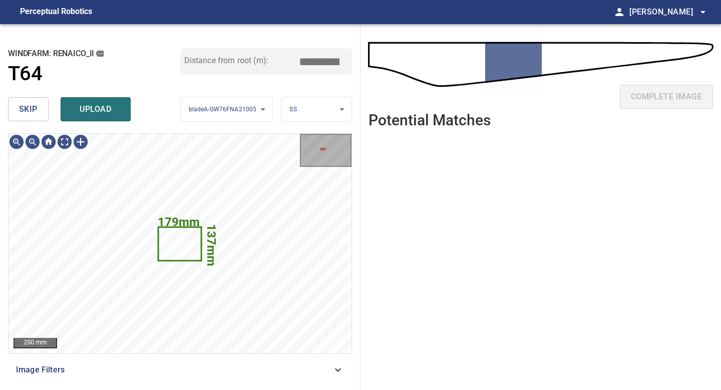
click at [36, 105] on span "skip" at bounding box center [28, 109] width 19 height 14
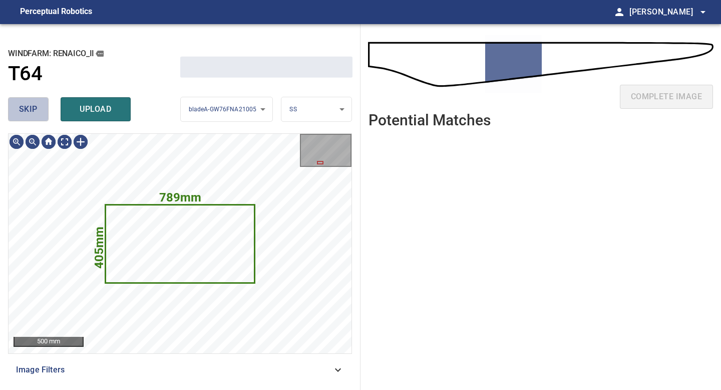
click at [36, 105] on span "skip" at bounding box center [28, 109] width 19 height 14
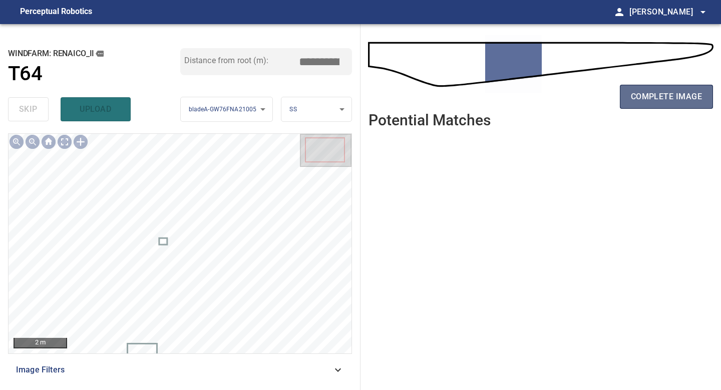
click at [576, 97] on span "complete image" at bounding box center [666, 97] width 71 height 14
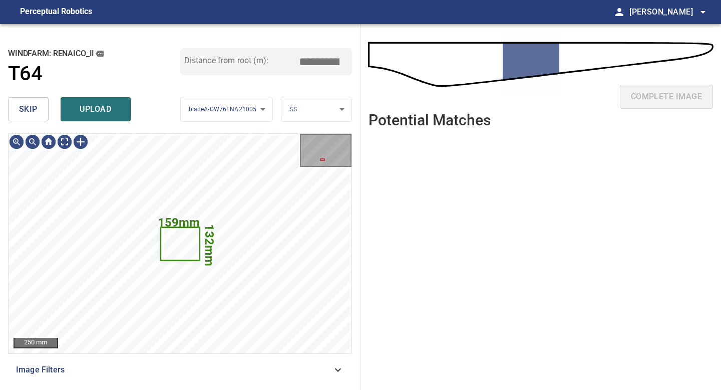
click at [39, 112] on button "skip" at bounding box center [28, 109] width 41 height 24
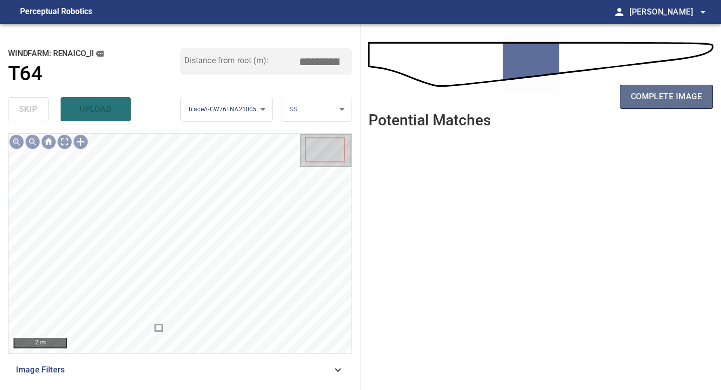
click at [576, 103] on span "complete image" at bounding box center [666, 97] width 71 height 14
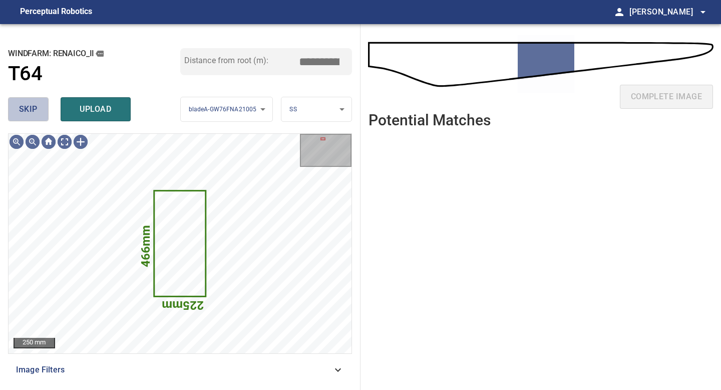
click at [33, 111] on span "skip" at bounding box center [28, 109] width 19 height 14
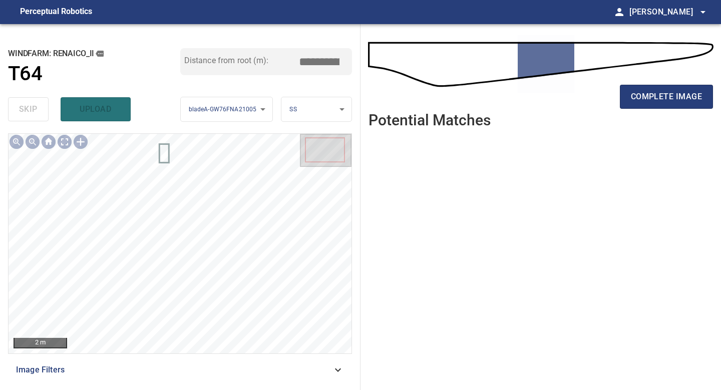
click at [576, 109] on div "complete image" at bounding box center [540, 101] width 344 height 40
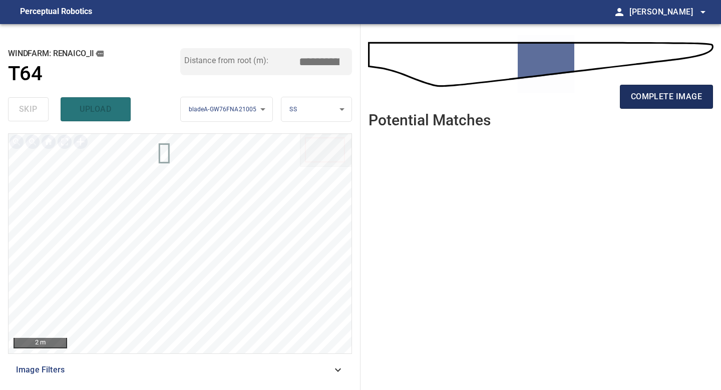
click at [576, 102] on span "complete image" at bounding box center [666, 97] width 71 height 14
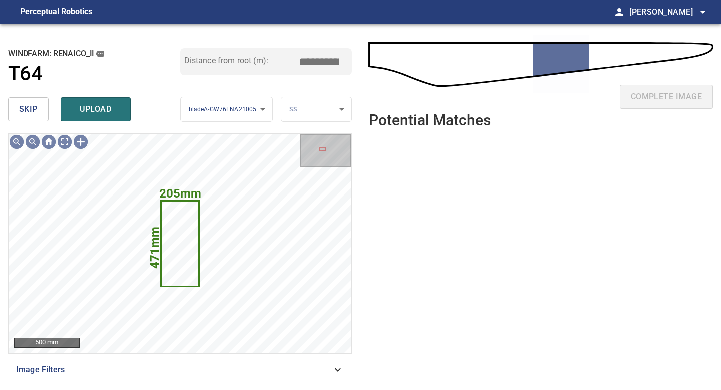
click at [37, 109] on span "skip" at bounding box center [28, 109] width 19 height 14
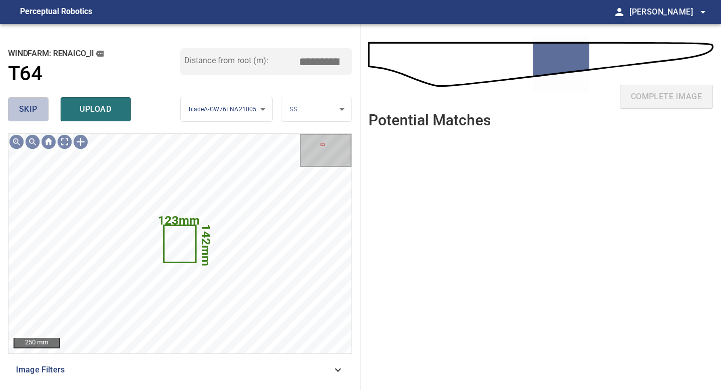
click at [37, 109] on span "skip" at bounding box center [28, 109] width 19 height 14
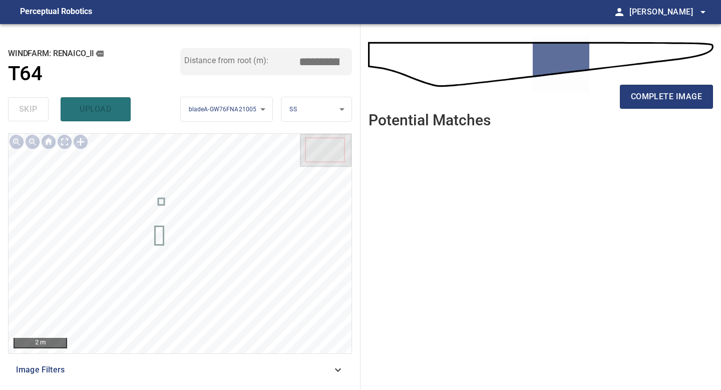
click at [576, 109] on div "complete image" at bounding box center [540, 101] width 344 height 40
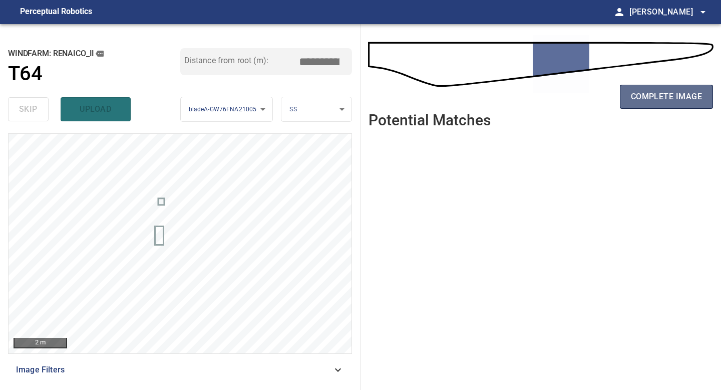
click at [576, 103] on span "complete image" at bounding box center [666, 97] width 71 height 14
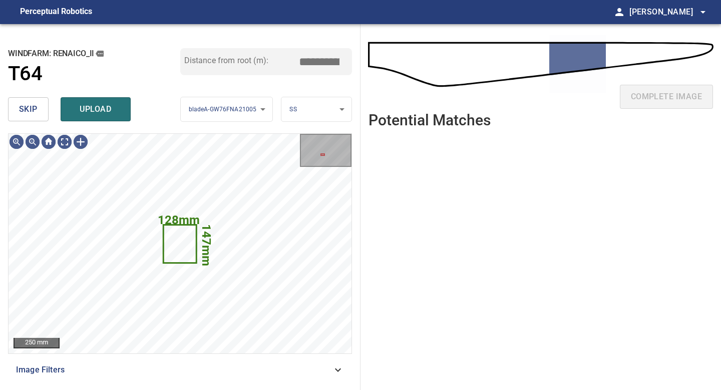
click at [27, 116] on span "skip" at bounding box center [28, 109] width 19 height 14
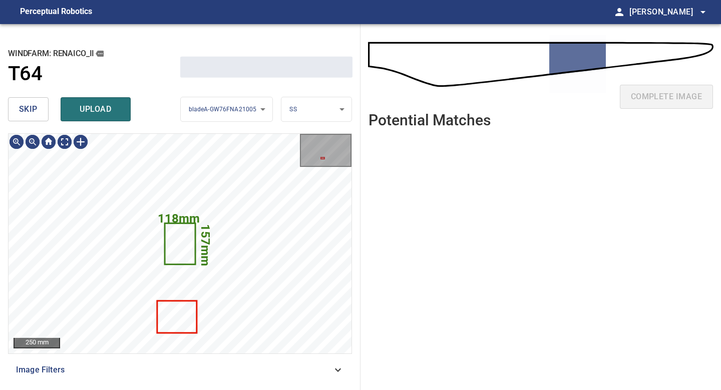
click at [27, 116] on span "skip" at bounding box center [28, 109] width 19 height 14
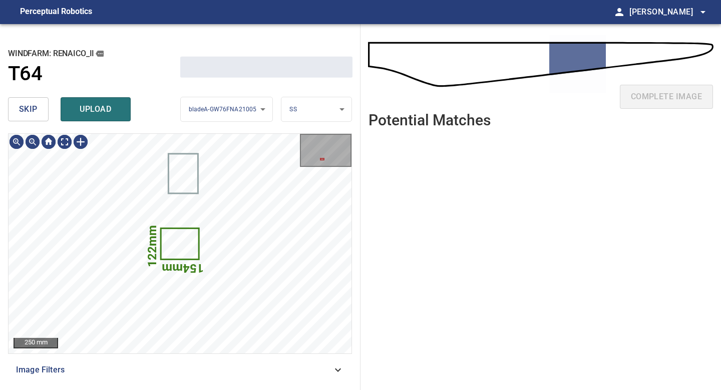
click at [27, 116] on span "skip" at bounding box center [28, 109] width 19 height 14
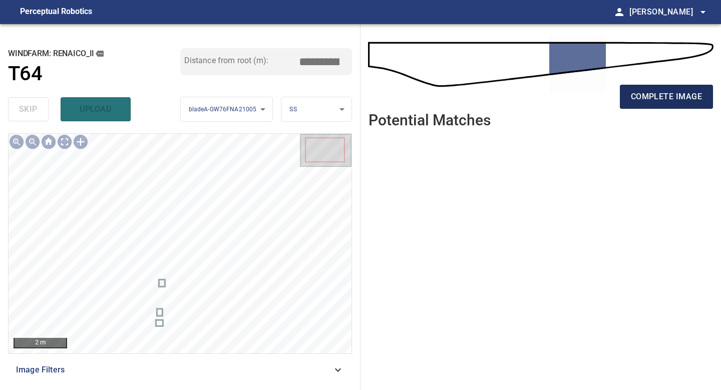
click at [576, 100] on span "complete image" at bounding box center [666, 97] width 71 height 14
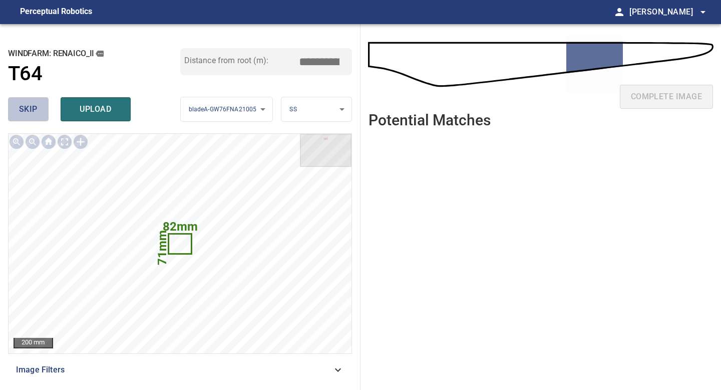
click at [32, 99] on button "skip" at bounding box center [28, 109] width 41 height 24
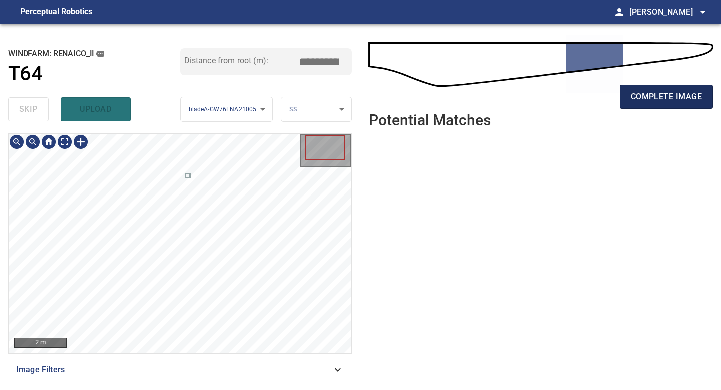
click at [576, 93] on span "complete image" at bounding box center [666, 97] width 71 height 14
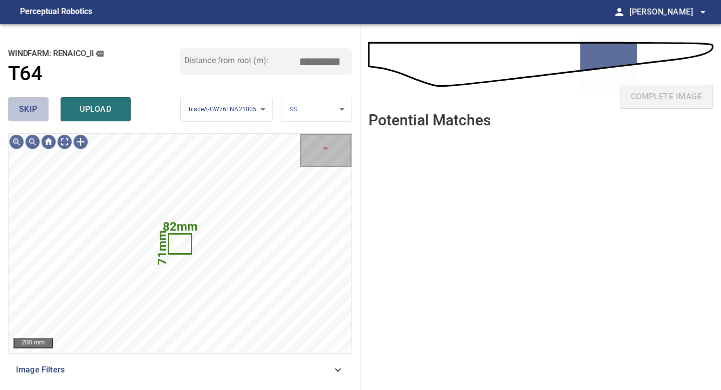
click at [43, 105] on button "skip" at bounding box center [28, 109] width 41 height 24
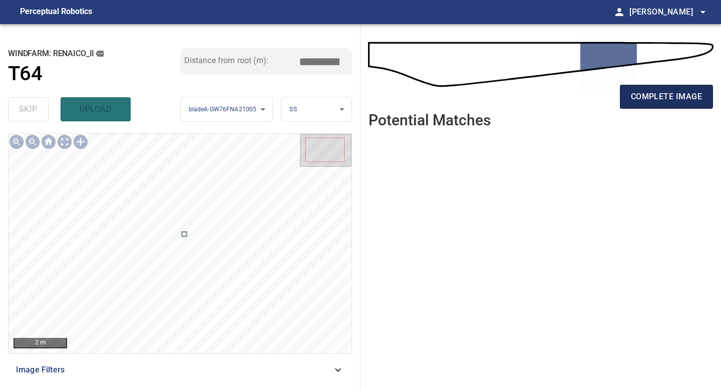
click at [576, 99] on span "complete image" at bounding box center [666, 97] width 71 height 14
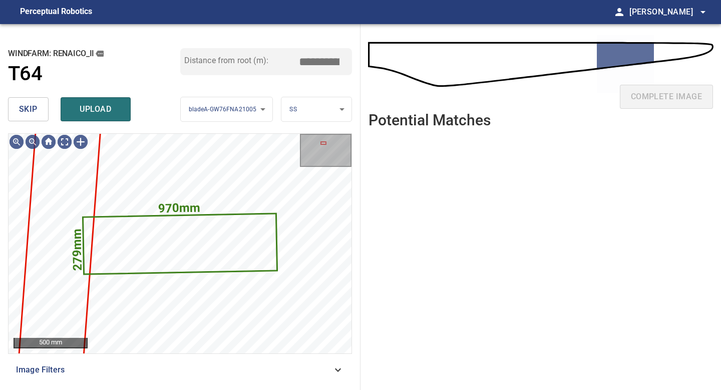
click at [29, 110] on span "skip" at bounding box center [28, 109] width 19 height 14
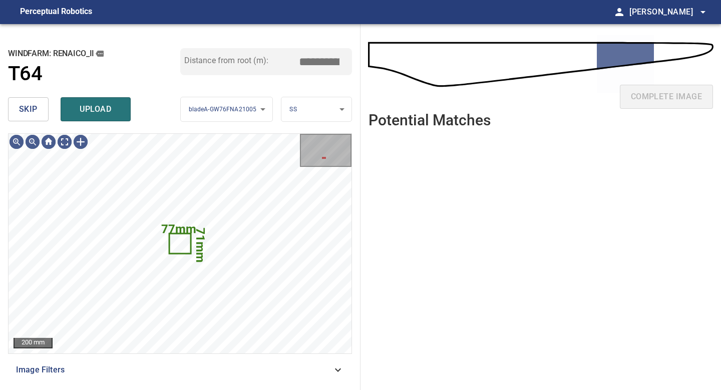
click at [29, 110] on span "skip" at bounding box center [28, 109] width 19 height 14
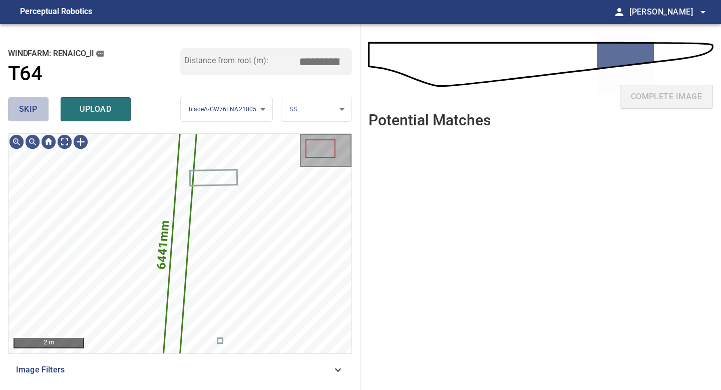
click at [29, 110] on span "skip" at bounding box center [28, 109] width 19 height 14
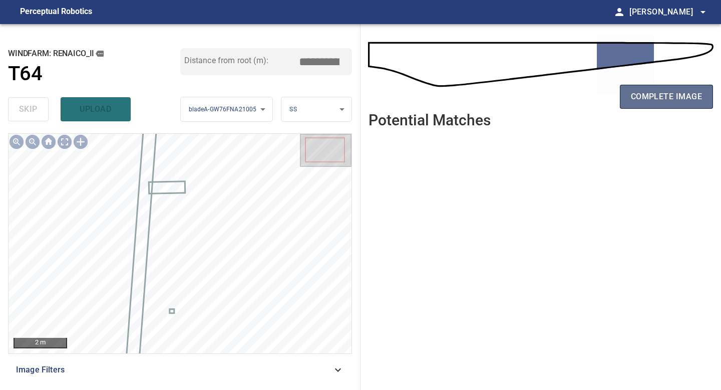
click at [576, 99] on button "complete image" at bounding box center [666, 97] width 93 height 24
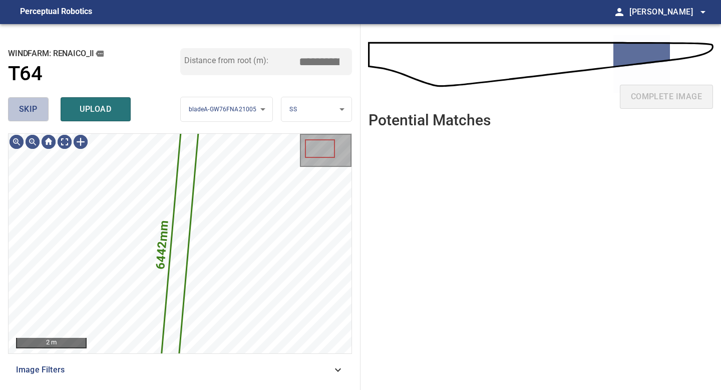
click at [24, 114] on span "skip" at bounding box center [28, 109] width 19 height 14
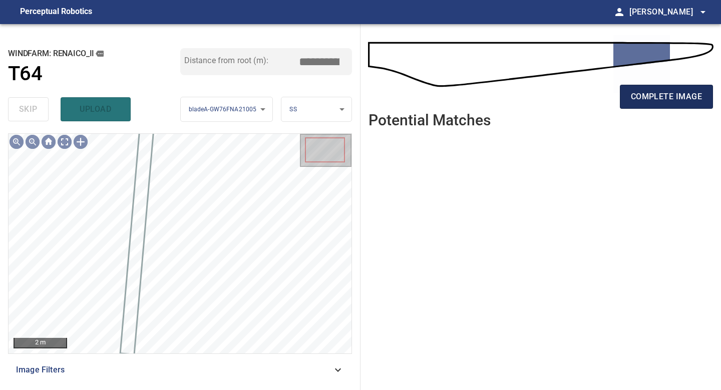
click at [576, 105] on button "complete image" at bounding box center [666, 97] width 93 height 24
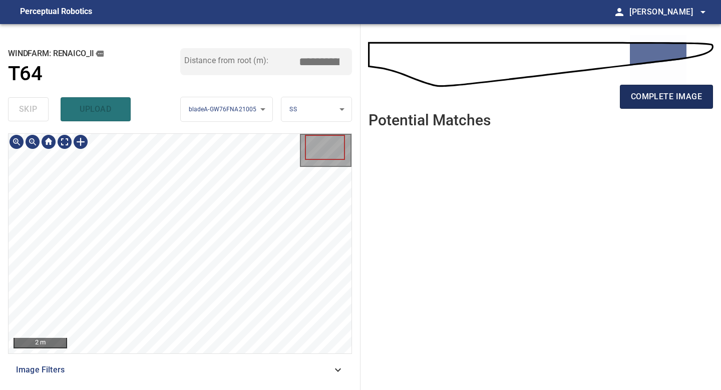
click at [576, 94] on span "complete image" at bounding box center [666, 97] width 71 height 14
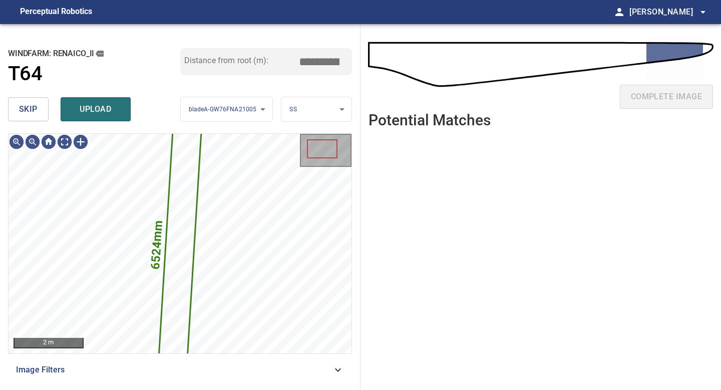
click at [32, 107] on span "skip" at bounding box center [28, 109] width 19 height 14
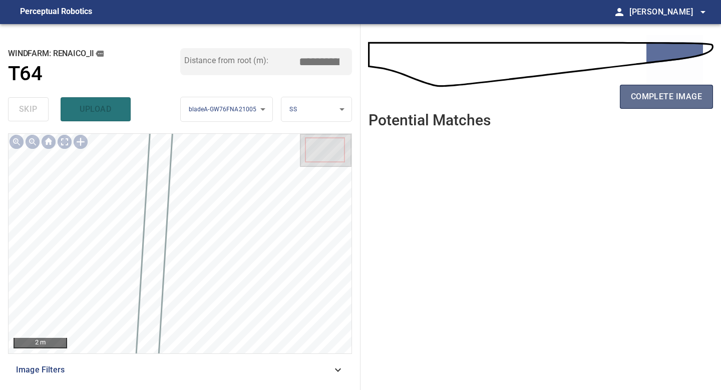
click at [576, 99] on button "complete image" at bounding box center [666, 97] width 93 height 24
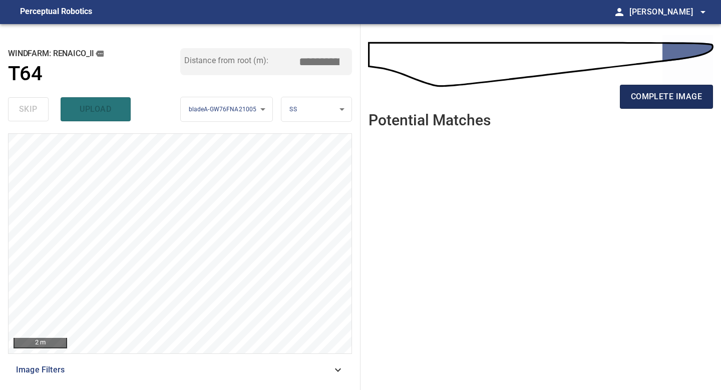
click at [576, 91] on span "complete image" at bounding box center [666, 97] width 71 height 14
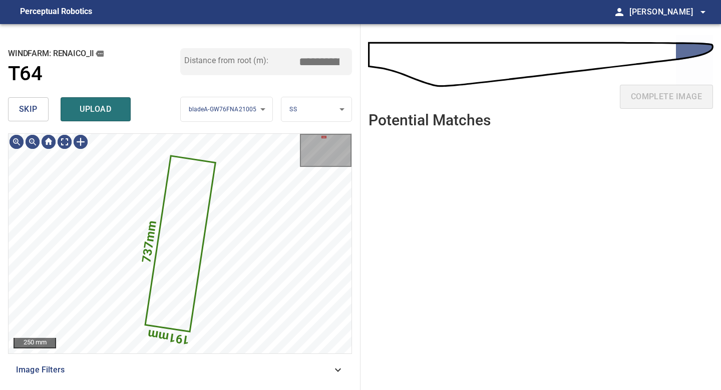
click at [35, 102] on span "skip" at bounding box center [28, 109] width 19 height 14
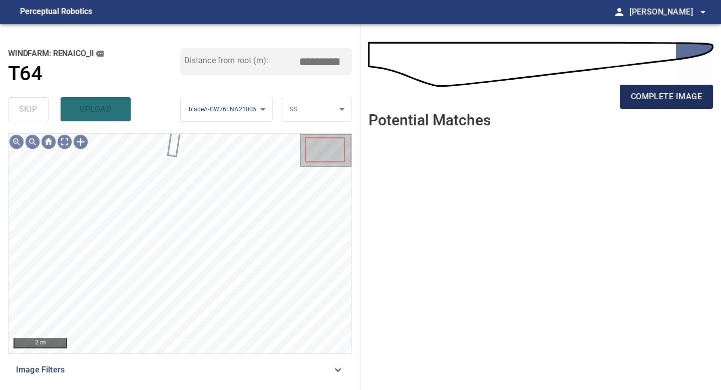
click at [576, 94] on span "complete image" at bounding box center [666, 97] width 71 height 14
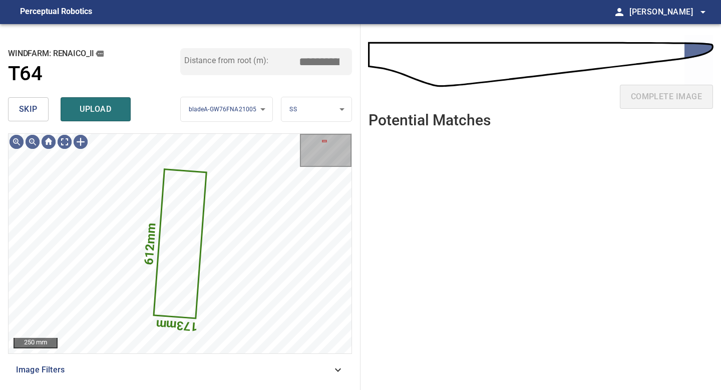
click at [23, 111] on span "skip" at bounding box center [28, 109] width 19 height 14
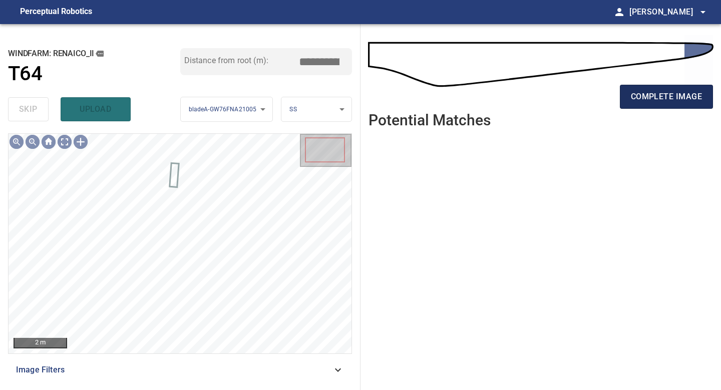
click at [576, 96] on span "complete image" at bounding box center [666, 97] width 71 height 14
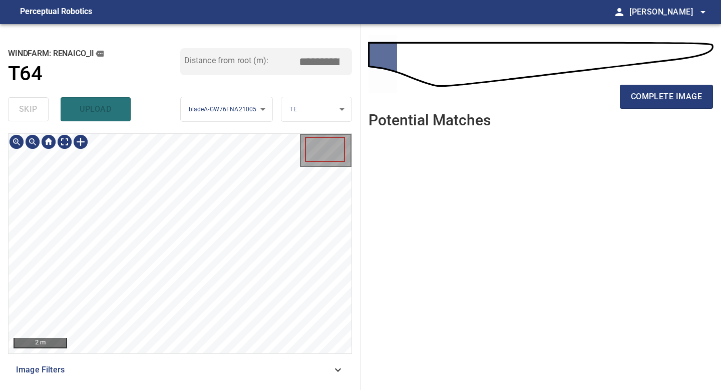
click at [206, 341] on div "2 m Image Filters" at bounding box center [180, 257] width 344 height 248
click at [576, 100] on span "complete image" at bounding box center [666, 97] width 71 height 14
click at [576, 99] on span "complete image" at bounding box center [666, 97] width 71 height 14
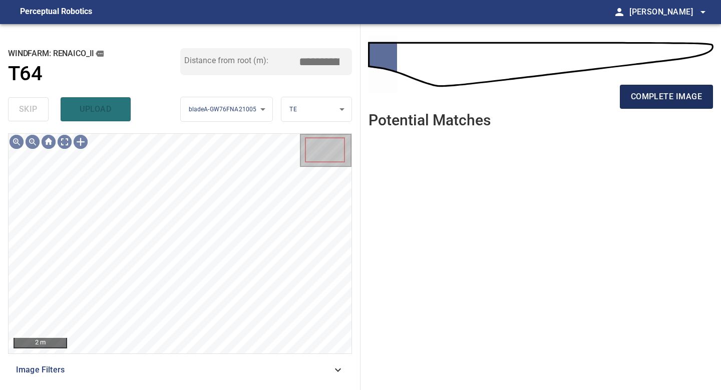
click at [576, 100] on span "complete image" at bounding box center [666, 97] width 71 height 14
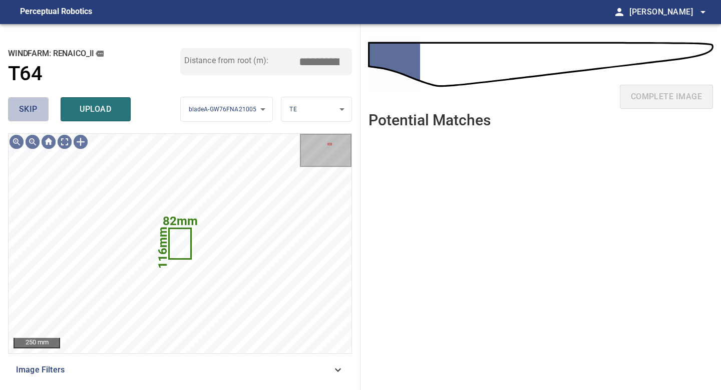
click at [35, 110] on span "skip" at bounding box center [28, 109] width 19 height 14
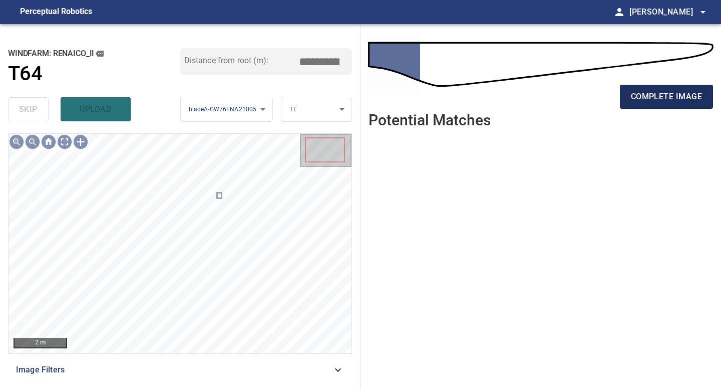
click at [576, 97] on span "complete image" at bounding box center [666, 97] width 71 height 14
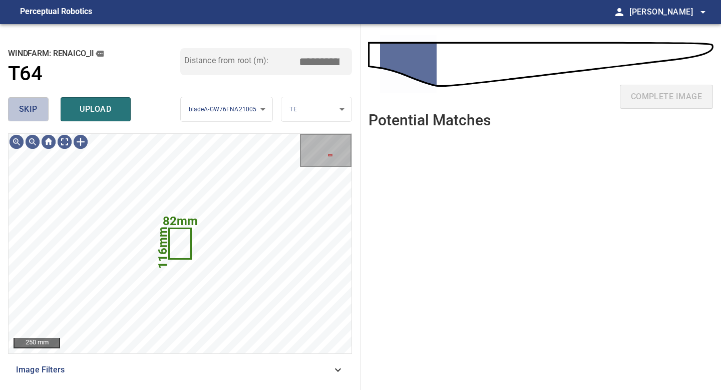
click at [37, 120] on button "skip" at bounding box center [28, 109] width 41 height 24
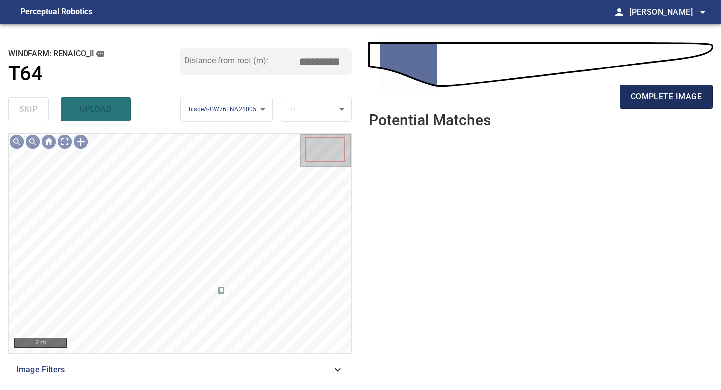
click at [576, 94] on span "complete image" at bounding box center [666, 97] width 71 height 14
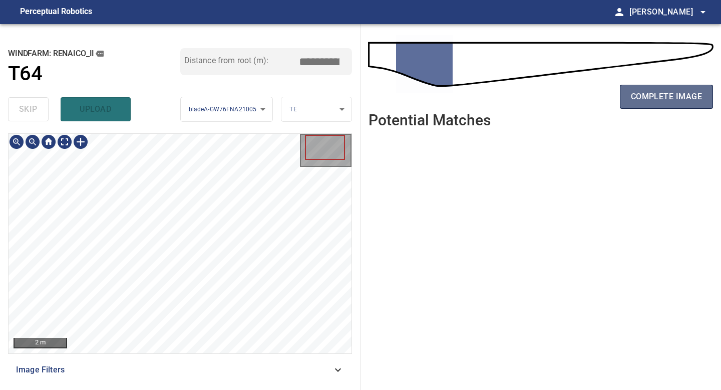
click at [662, 87] on button "complete image" at bounding box center [666, 97] width 93 height 24
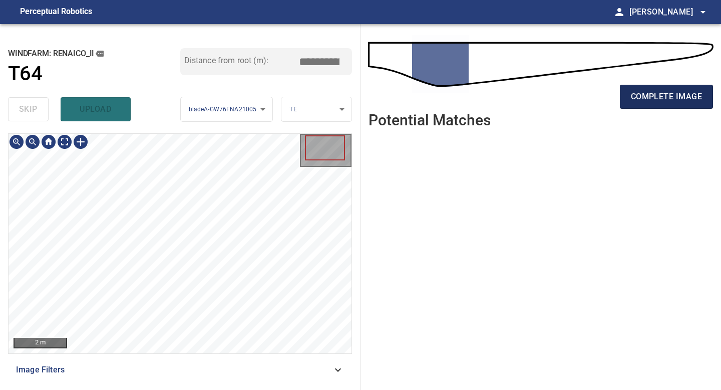
click at [642, 90] on span "complete image" at bounding box center [666, 97] width 71 height 14
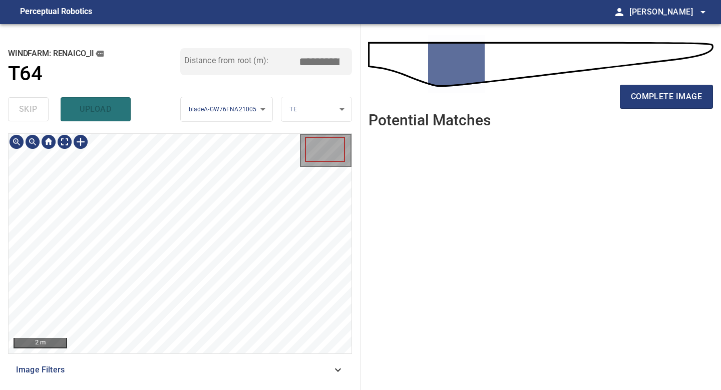
click at [257, 389] on div "**********" at bounding box center [180, 206] width 360 height 365
click at [646, 95] on span "complete image" at bounding box center [666, 97] width 71 height 14
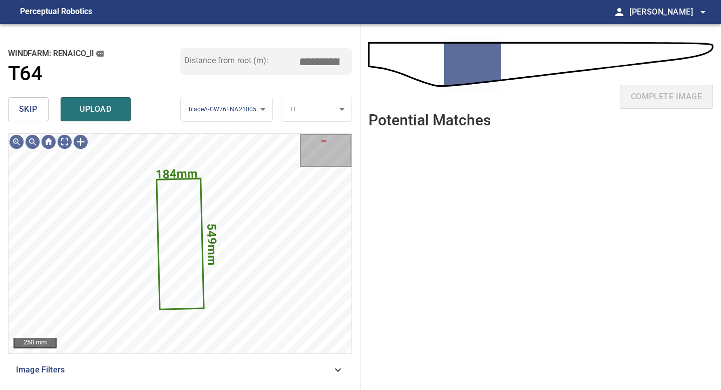
click at [35, 110] on span "skip" at bounding box center [28, 109] width 19 height 14
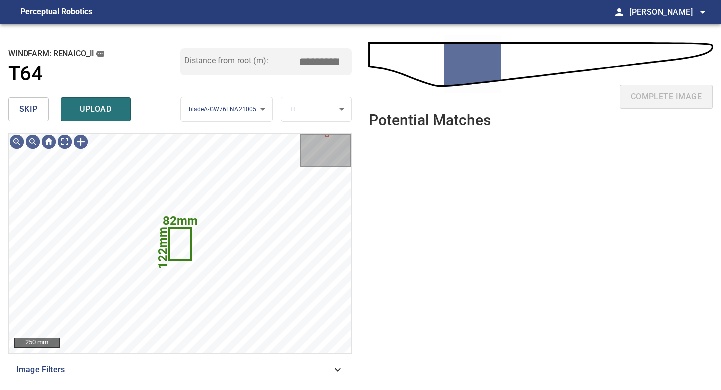
click at [33, 113] on span "skip" at bounding box center [28, 109] width 19 height 14
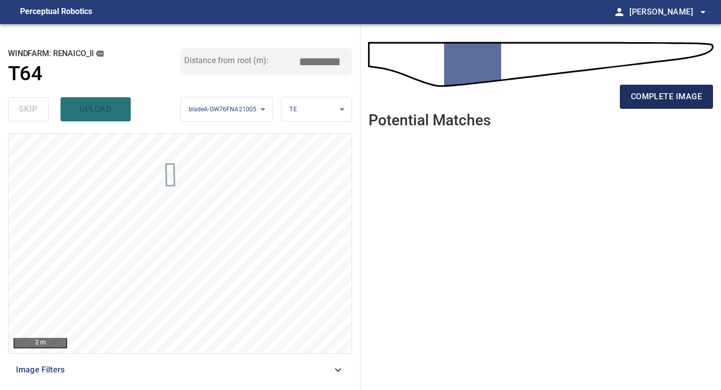
click at [660, 99] on span "complete image" at bounding box center [666, 97] width 71 height 14
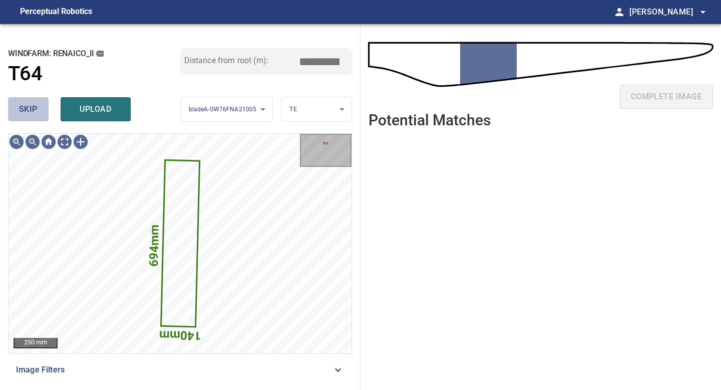
click at [20, 99] on button "skip" at bounding box center [28, 109] width 41 height 24
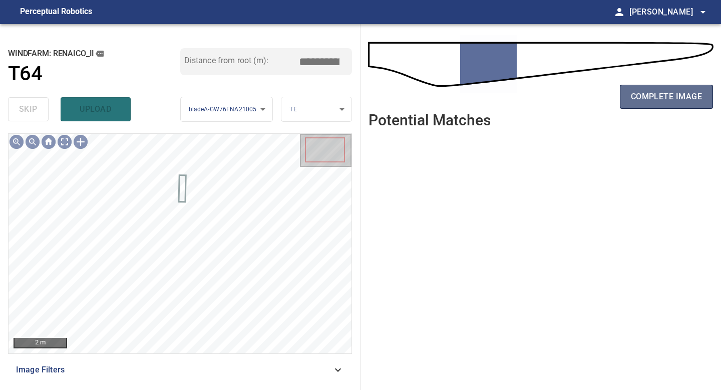
click at [666, 85] on button "complete image" at bounding box center [666, 97] width 93 height 24
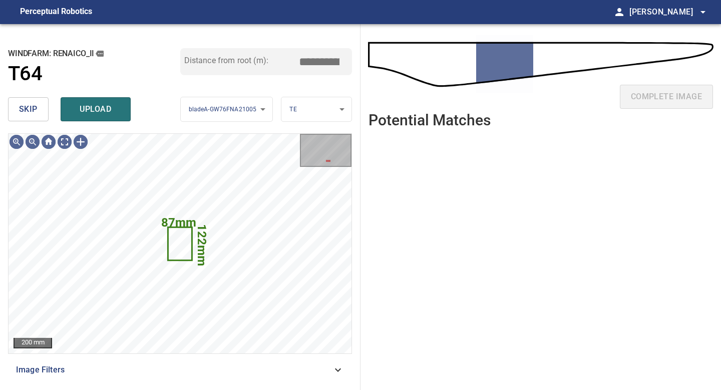
click at [36, 114] on span "skip" at bounding box center [28, 109] width 19 height 14
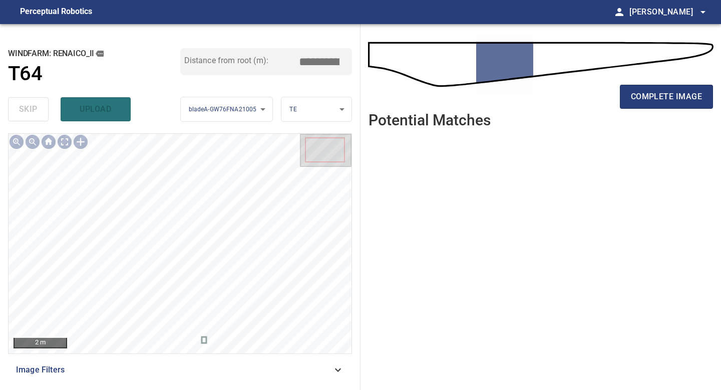
click at [651, 83] on div "complete image" at bounding box center [540, 101] width 344 height 40
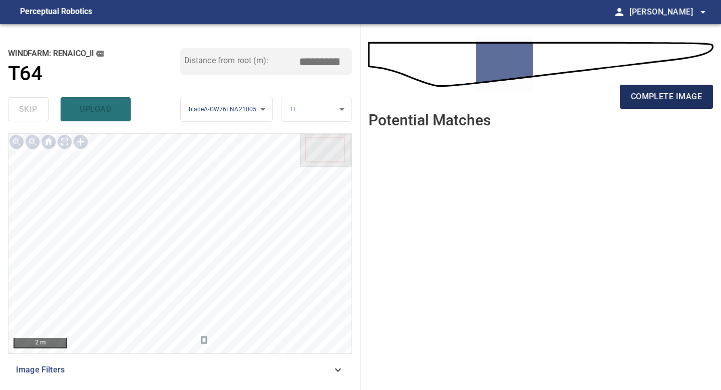
click at [651, 96] on span "complete image" at bounding box center [666, 97] width 71 height 14
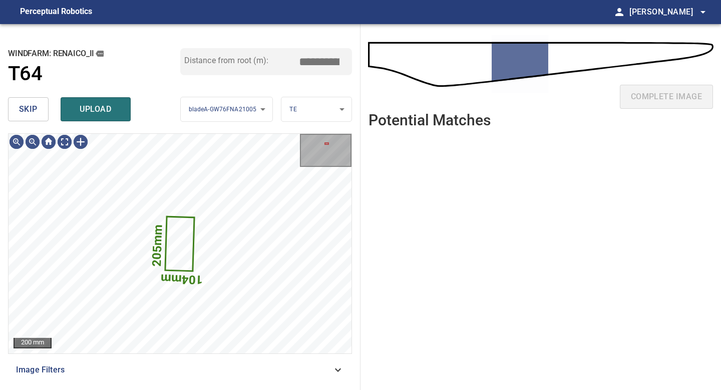
click at [40, 111] on button "skip" at bounding box center [28, 109] width 41 height 24
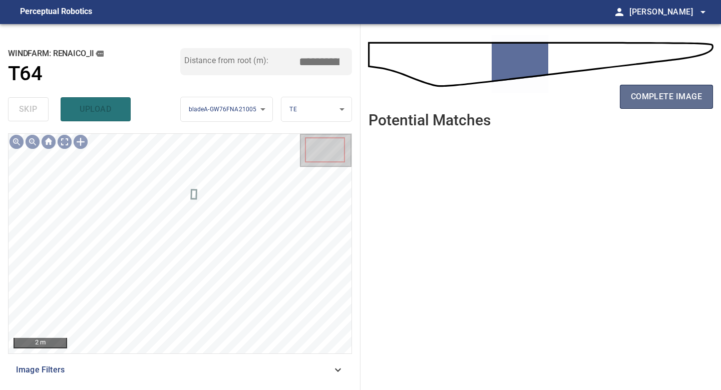
click at [655, 93] on span "complete image" at bounding box center [666, 97] width 71 height 14
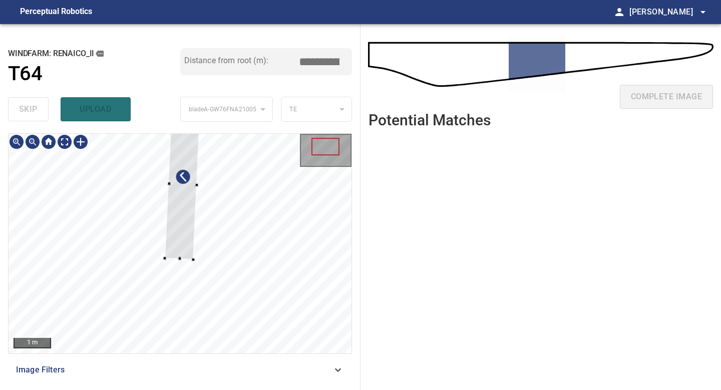
click at [180, 248] on div at bounding box center [182, 185] width 35 height 150
click at [181, 259] on div at bounding box center [190, 185] width 22 height 150
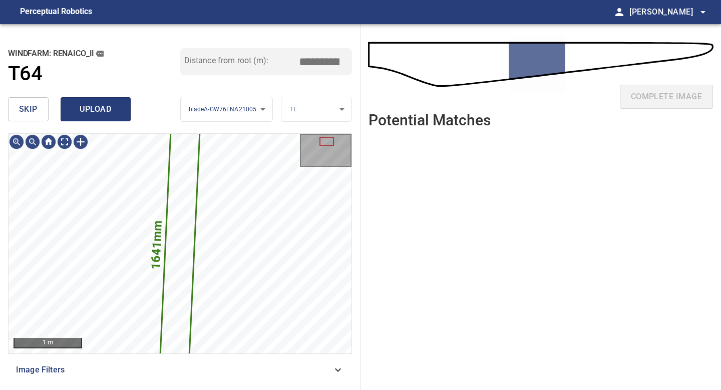
click at [112, 115] on span "upload" at bounding box center [96, 109] width 48 height 14
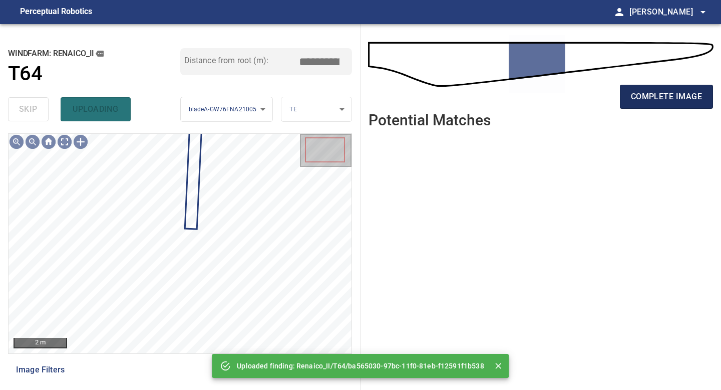
click at [661, 106] on button "complete image" at bounding box center [666, 97] width 93 height 24
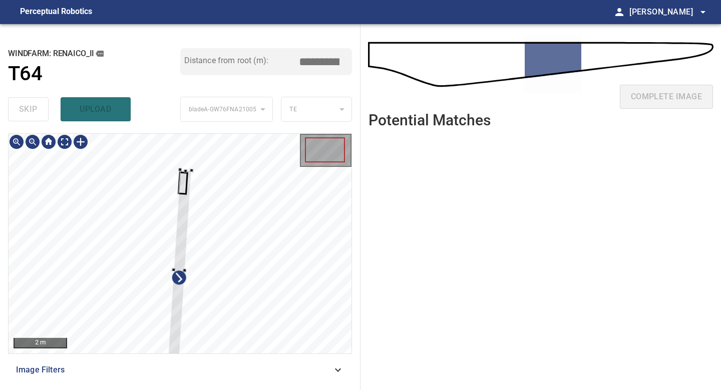
click at [197, 167] on div at bounding box center [180, 243] width 343 height 219
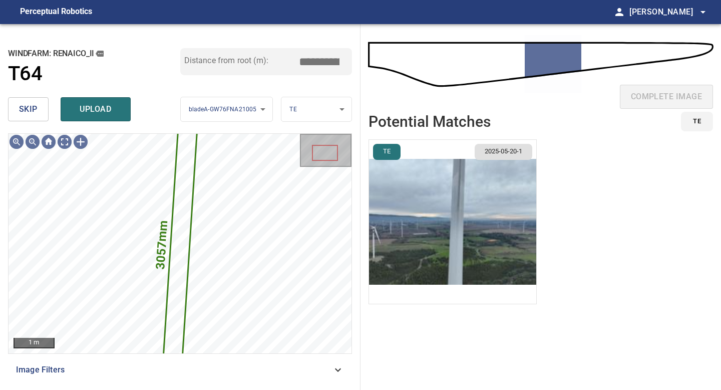
click at [464, 266] on img "button" at bounding box center [452, 222] width 167 height 164
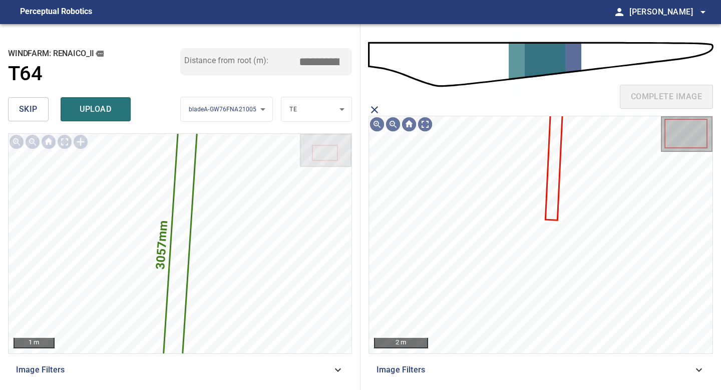
click at [549, 193] on icon at bounding box center [554, 165] width 16 height 107
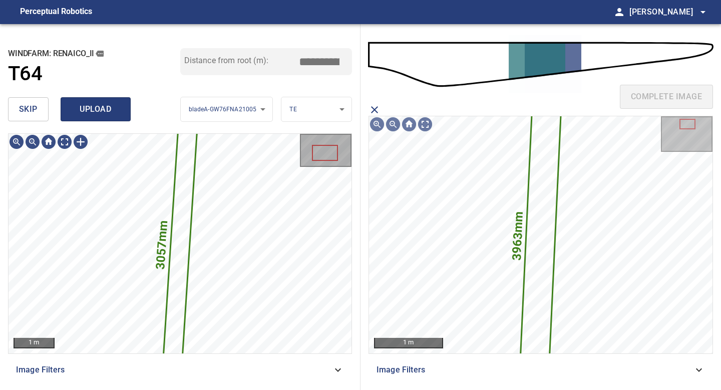
click at [103, 111] on span "upload" at bounding box center [96, 109] width 48 height 14
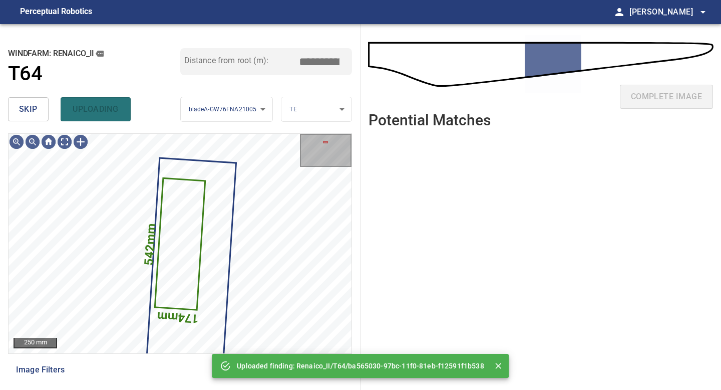
click at [27, 109] on span "skip" at bounding box center [28, 109] width 19 height 14
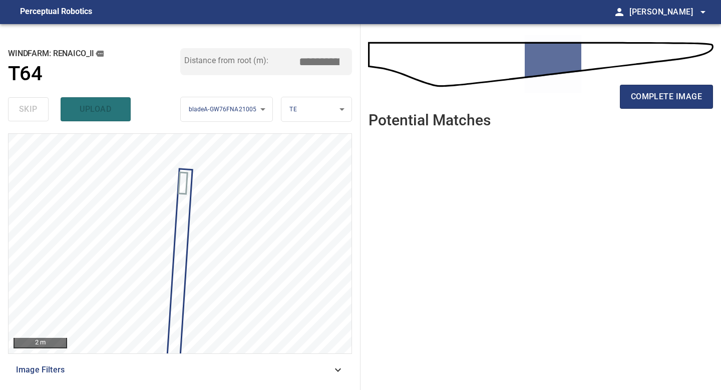
drag, startPoint x: 665, startPoint y: 102, endPoint x: 659, endPoint y: 177, distance: 75.9
click at [659, 177] on div "complete image Potential Matches" at bounding box center [540, 206] width 360 height 365
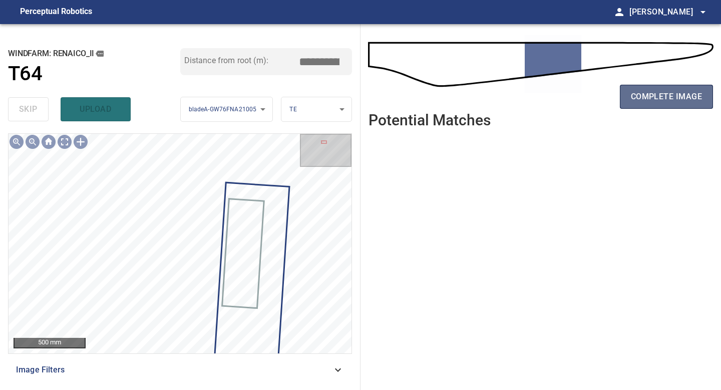
click at [670, 105] on button "complete image" at bounding box center [666, 97] width 93 height 24
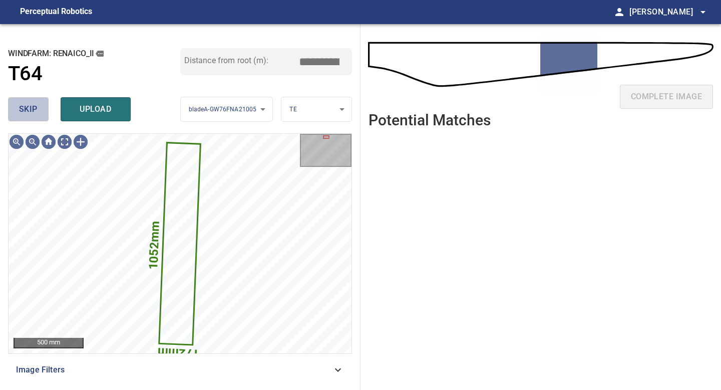
click at [36, 110] on span "skip" at bounding box center [28, 109] width 19 height 14
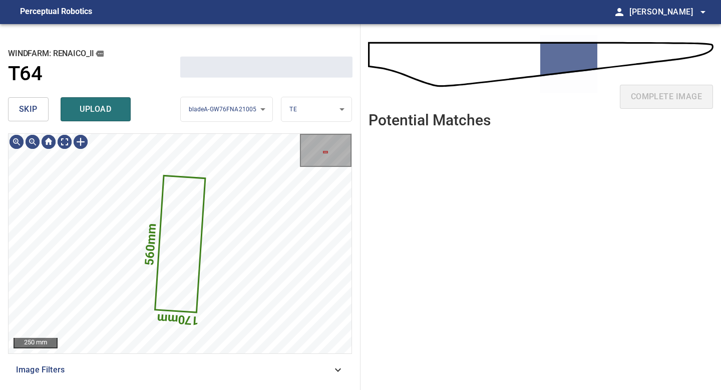
click at [36, 110] on span "skip" at bounding box center [28, 109] width 19 height 14
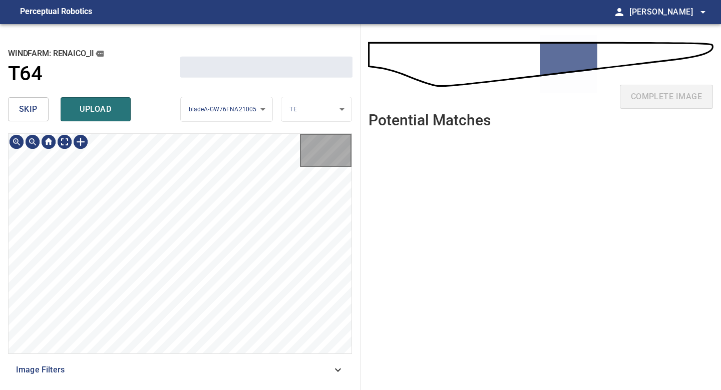
click at [36, 110] on span "skip" at bounding box center [28, 109] width 19 height 14
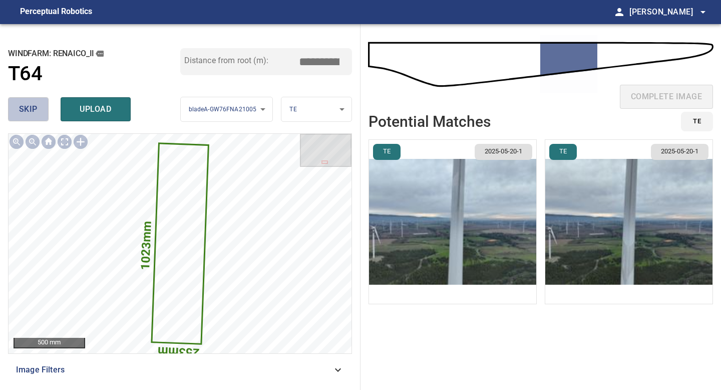
click at [31, 114] on span "skip" at bounding box center [28, 109] width 19 height 14
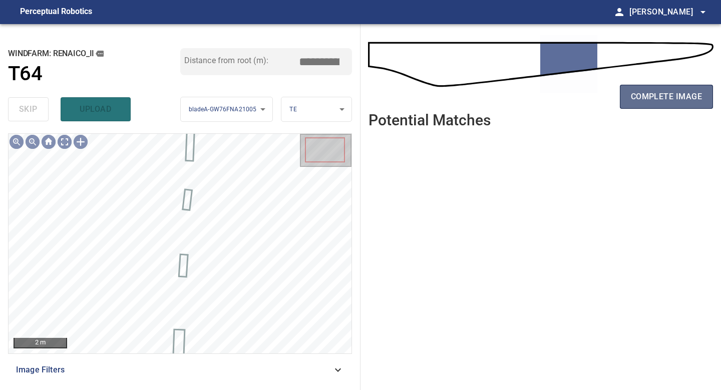
click at [660, 95] on span "complete image" at bounding box center [666, 97] width 71 height 14
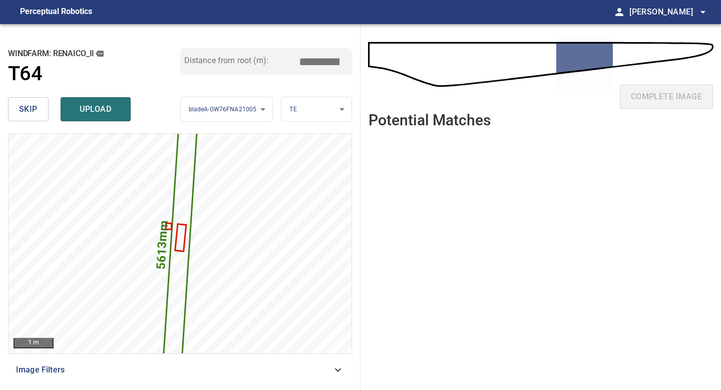
drag, startPoint x: 322, startPoint y: 61, endPoint x: 313, endPoint y: 61, distance: 9.0
click at [313, 61] on input "*****" at bounding box center [323, 61] width 50 height 19
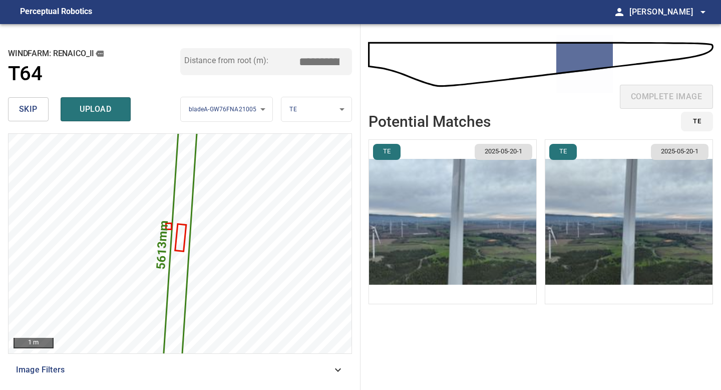
type input "*****"
click at [472, 192] on img "button" at bounding box center [452, 222] width 167 height 164
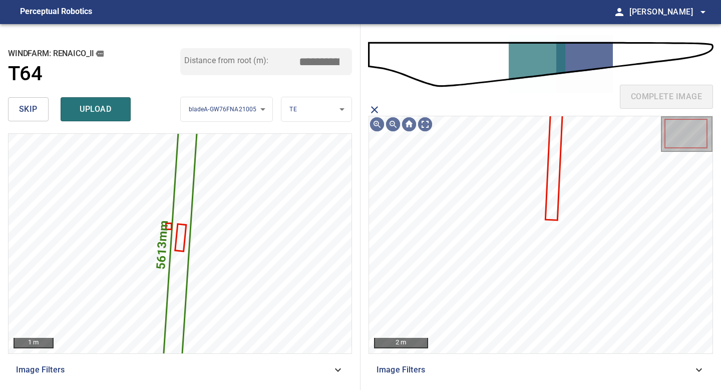
click at [557, 162] on icon at bounding box center [554, 165] width 16 height 107
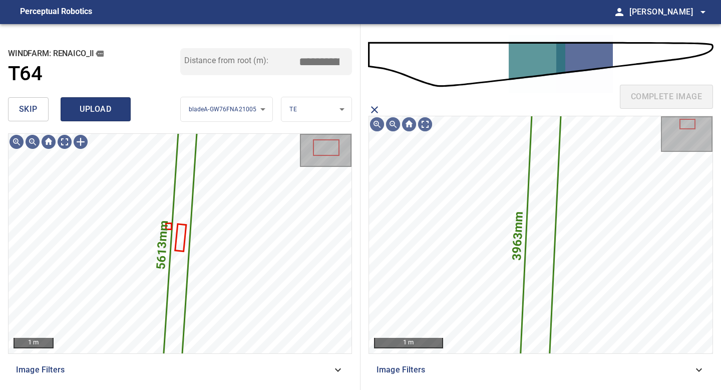
click at [96, 102] on span "upload" at bounding box center [96, 109] width 48 height 14
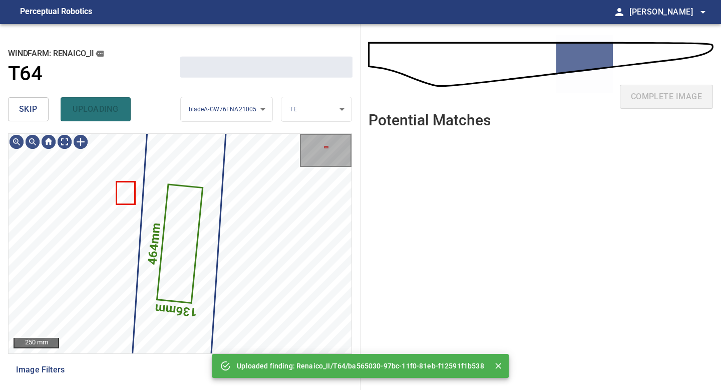
click at [44, 102] on button "skip" at bounding box center [28, 109] width 41 height 24
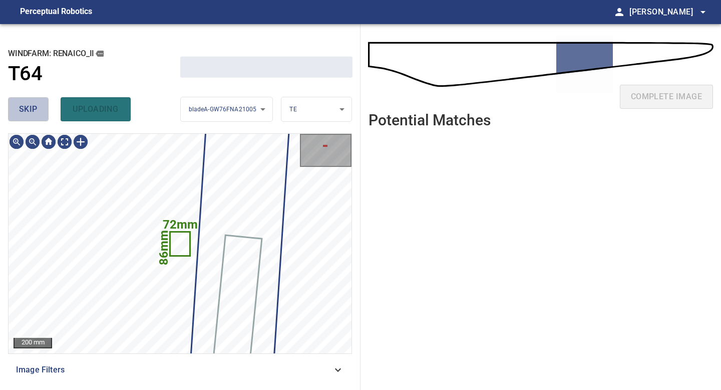
click at [44, 102] on button "skip" at bounding box center [28, 109] width 41 height 24
click at [44, 102] on div "skip uploading" at bounding box center [94, 109] width 172 height 32
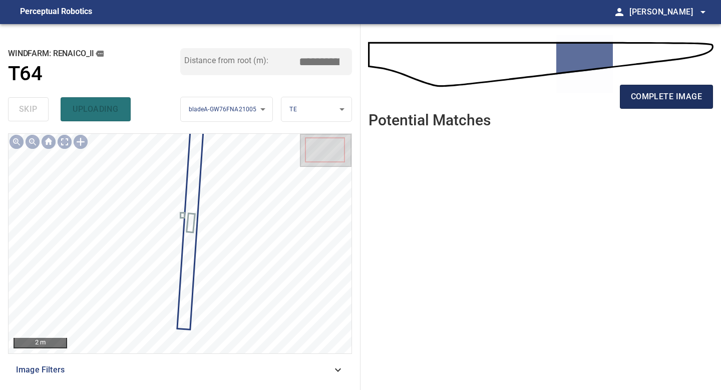
click at [654, 97] on span "complete image" at bounding box center [666, 97] width 71 height 14
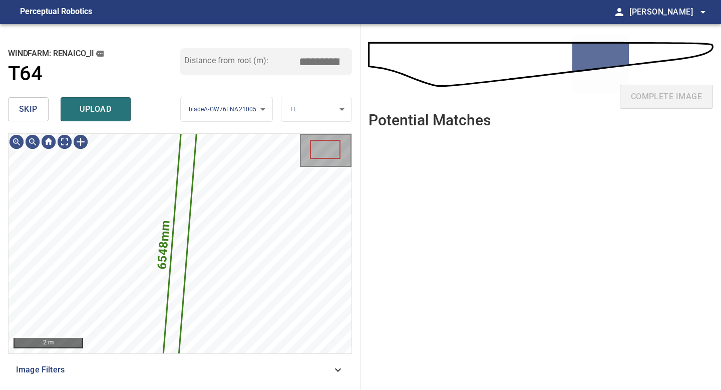
click at [34, 110] on span "skip" at bounding box center [28, 109] width 19 height 14
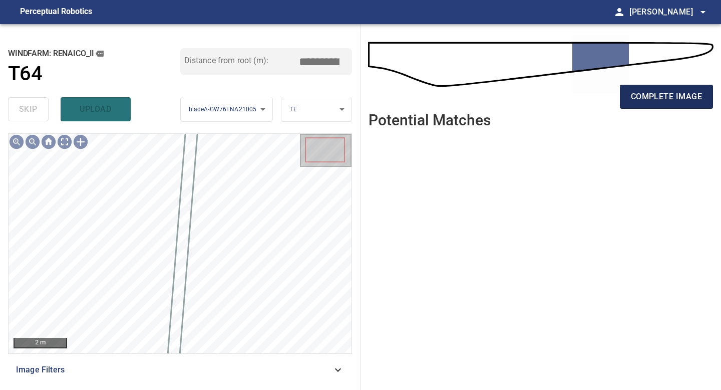
click at [661, 98] on span "complete image" at bounding box center [666, 97] width 71 height 14
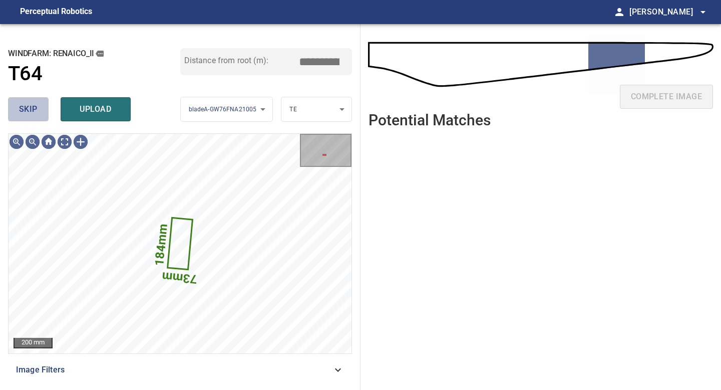
click at [34, 112] on span "skip" at bounding box center [28, 109] width 19 height 14
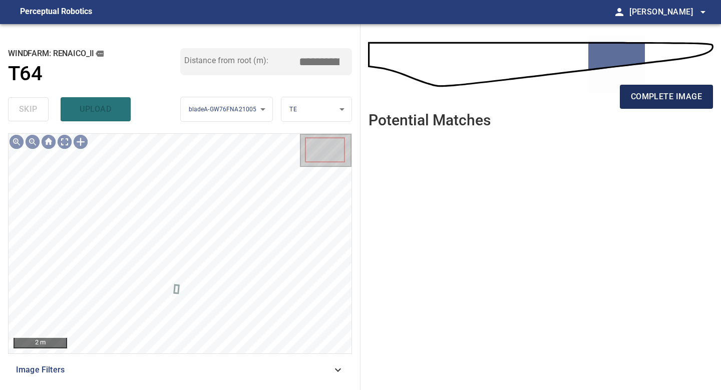
click at [663, 87] on button "complete image" at bounding box center [666, 97] width 93 height 24
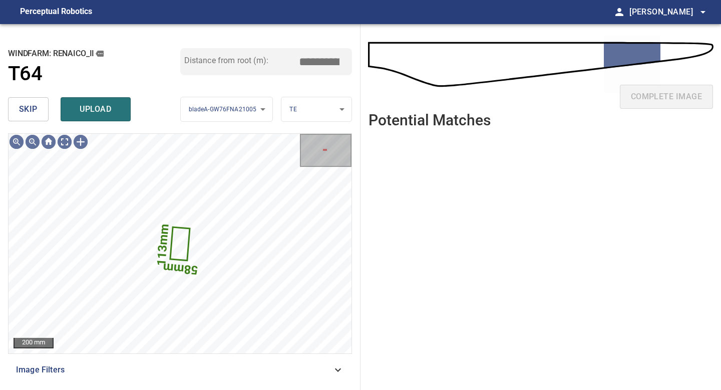
click at [36, 114] on span "skip" at bounding box center [28, 109] width 19 height 14
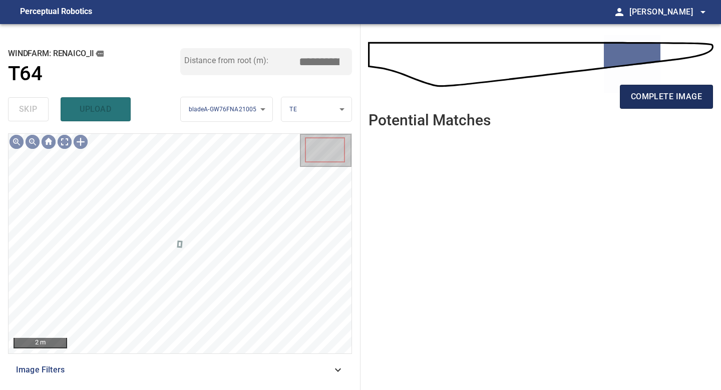
click at [669, 93] on span "complete image" at bounding box center [666, 97] width 71 height 14
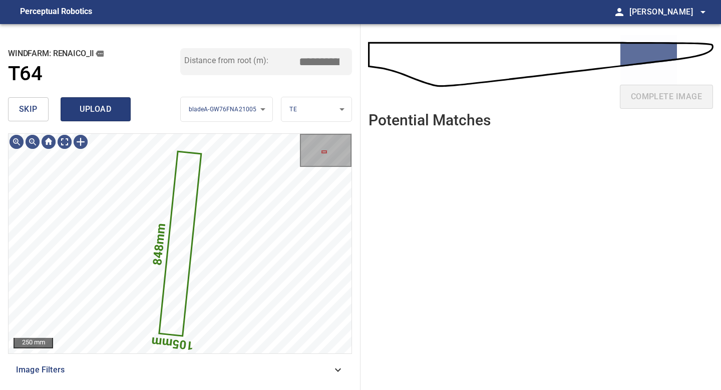
click at [114, 114] on span "upload" at bounding box center [96, 109] width 48 height 14
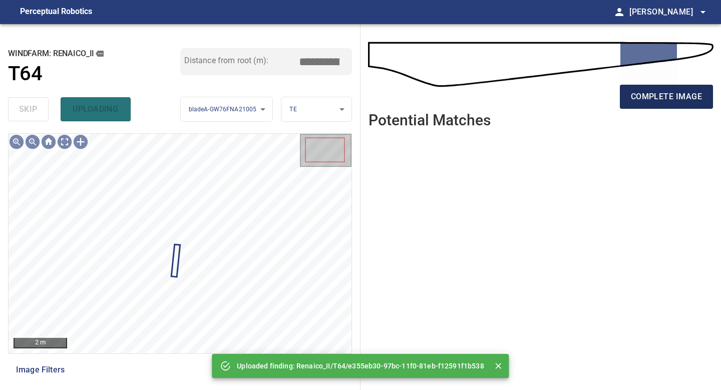
click at [659, 89] on button "complete image" at bounding box center [666, 97] width 93 height 24
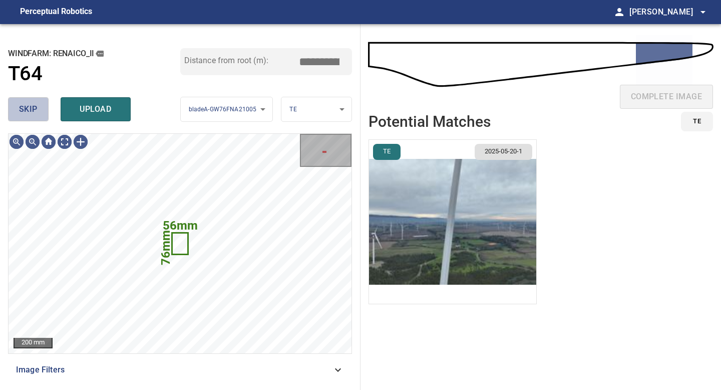
click at [32, 110] on span "skip" at bounding box center [28, 109] width 19 height 14
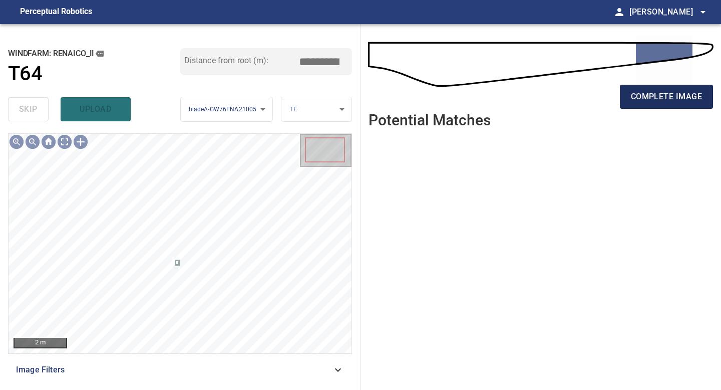
click at [655, 95] on span "complete image" at bounding box center [666, 97] width 71 height 14
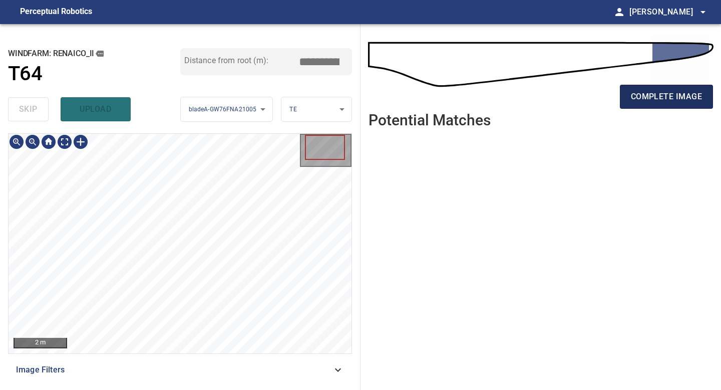
click at [657, 98] on span "complete image" at bounding box center [666, 97] width 71 height 14
click at [681, 103] on span "complete image" at bounding box center [666, 97] width 71 height 14
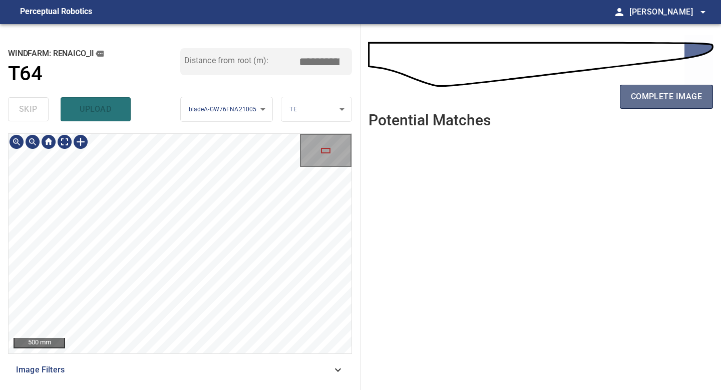
click at [644, 106] on button "complete image" at bounding box center [666, 97] width 93 height 24
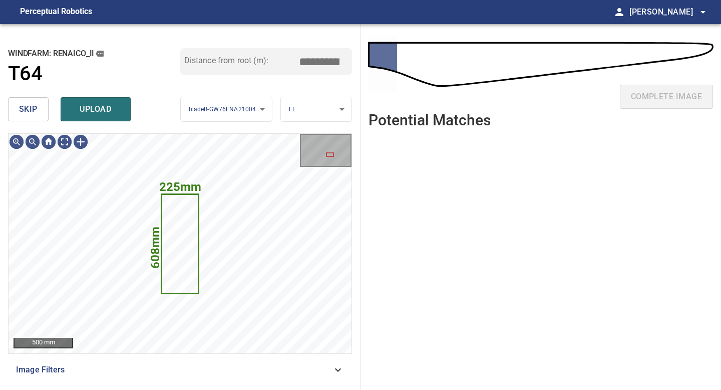
click at [19, 108] on span "skip" at bounding box center [28, 109] width 19 height 14
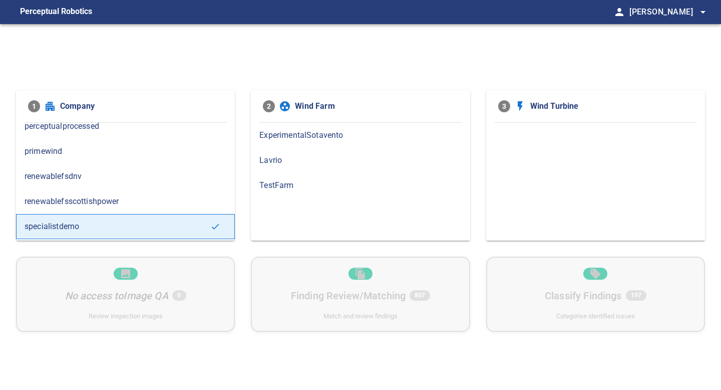
scroll to position [73, 0]
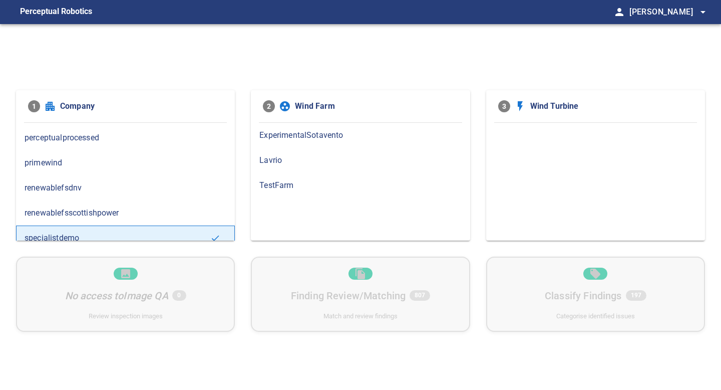
click at [101, 163] on span "primewind" at bounding box center [126, 163] width 202 height 12
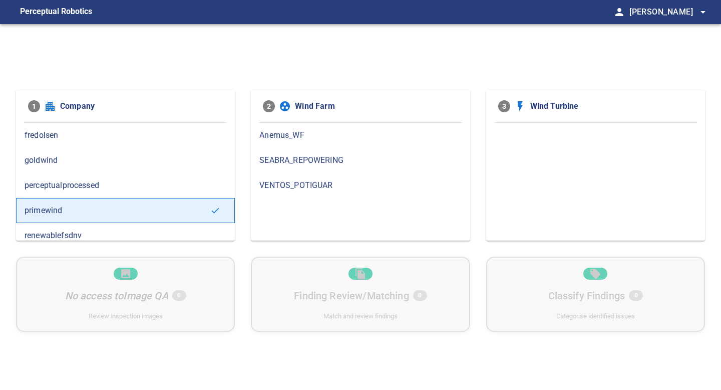
scroll to position [25, 0]
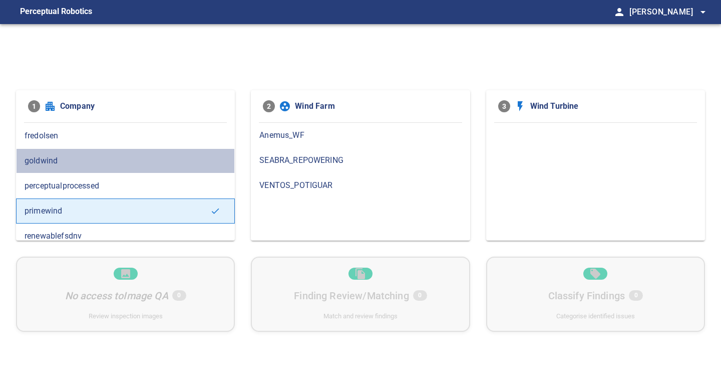
click at [123, 163] on span "goldwind" at bounding box center [126, 161] width 202 height 12
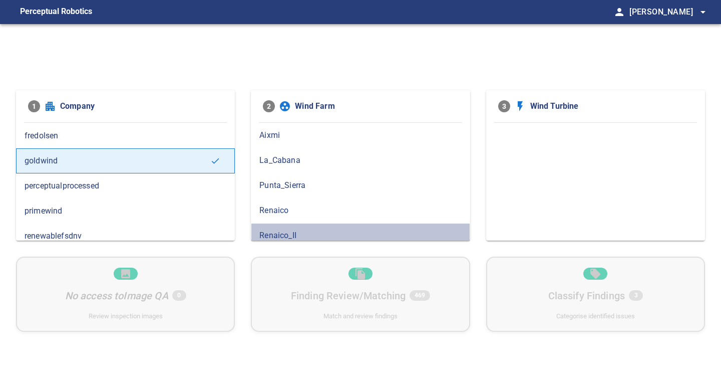
click at [288, 225] on div "Renaico_II" at bounding box center [360, 235] width 219 height 25
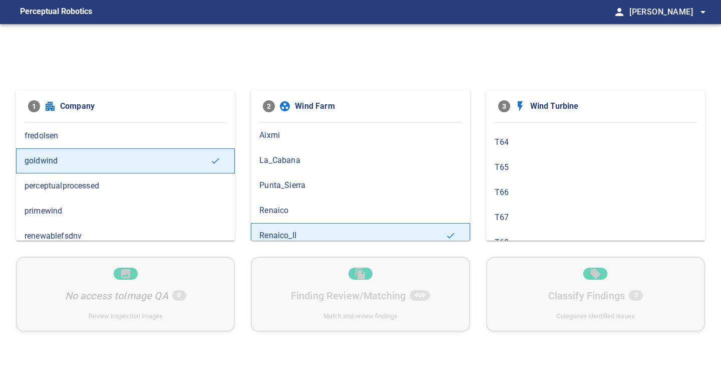
scroll to position [424, 0]
click at [508, 186] on span "T64" at bounding box center [596, 187] width 202 height 12
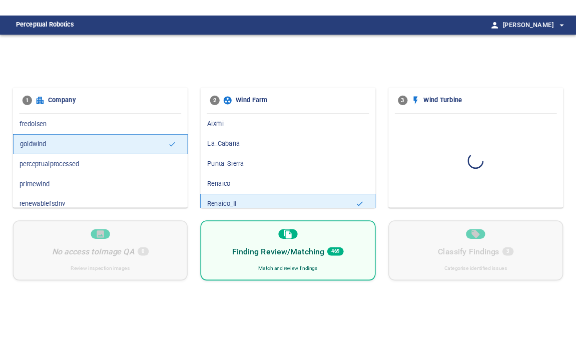
scroll to position [0, 0]
